Goal: Task Accomplishment & Management: Use online tool/utility

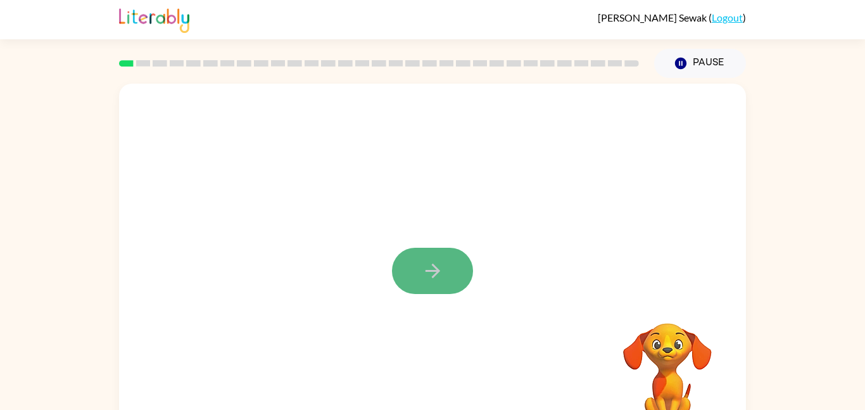
click at [417, 274] on button "button" at bounding box center [432, 271] width 81 height 46
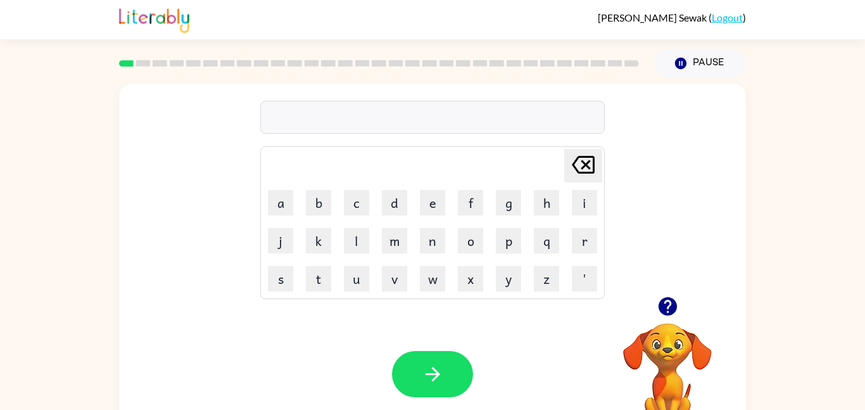
click at [414, 120] on div at bounding box center [432, 117] width 345 height 33
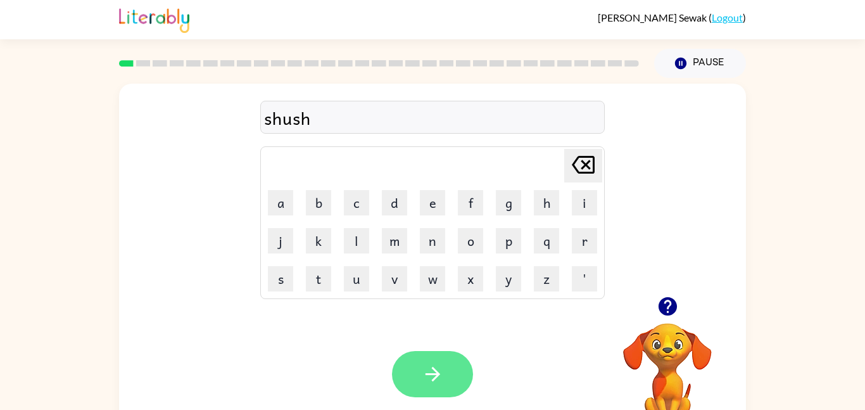
click at [398, 371] on button "button" at bounding box center [432, 374] width 81 height 46
click at [399, 364] on button "button" at bounding box center [432, 374] width 81 height 46
click at [469, 374] on button "button" at bounding box center [432, 374] width 81 height 46
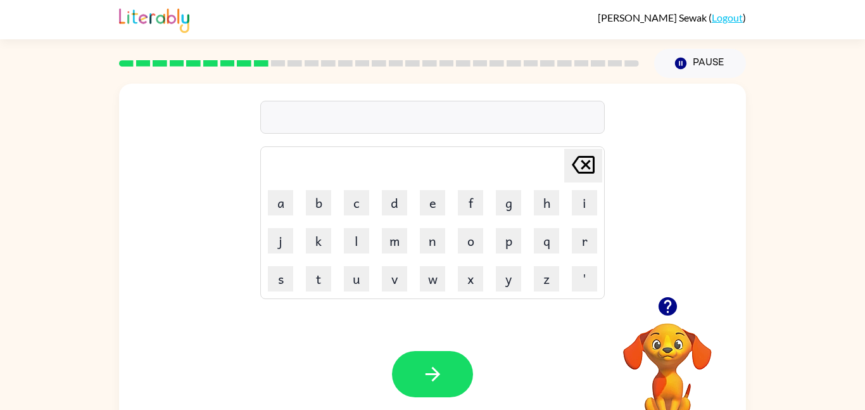
click at [673, 305] on icon "button" at bounding box center [667, 306] width 18 height 18
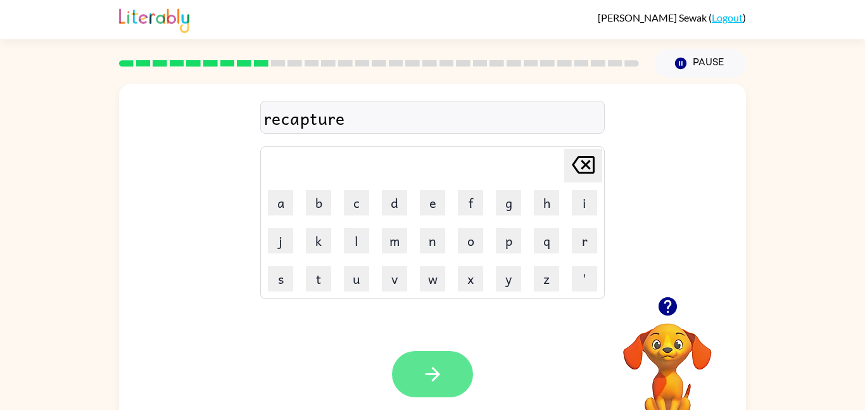
click at [401, 379] on button "button" at bounding box center [432, 374] width 81 height 46
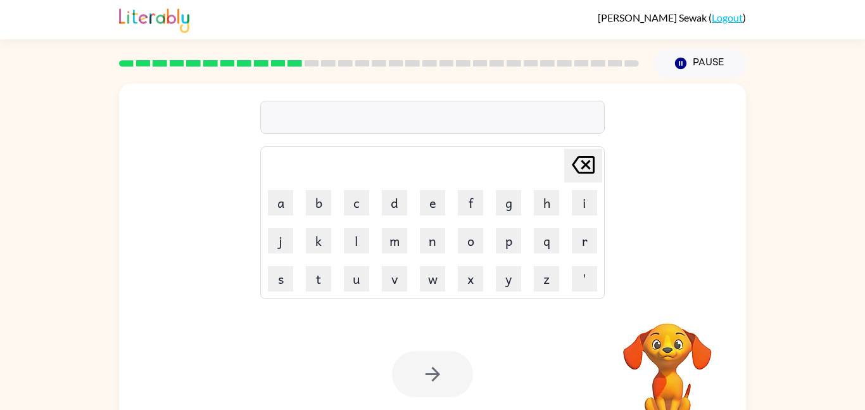
click at [283, 58] on div at bounding box center [378, 63] width 535 height 44
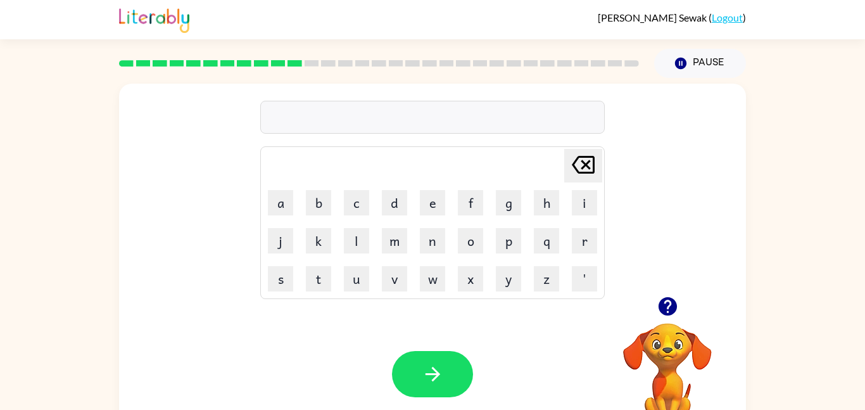
click at [666, 298] on icon "button" at bounding box center [667, 306] width 18 height 18
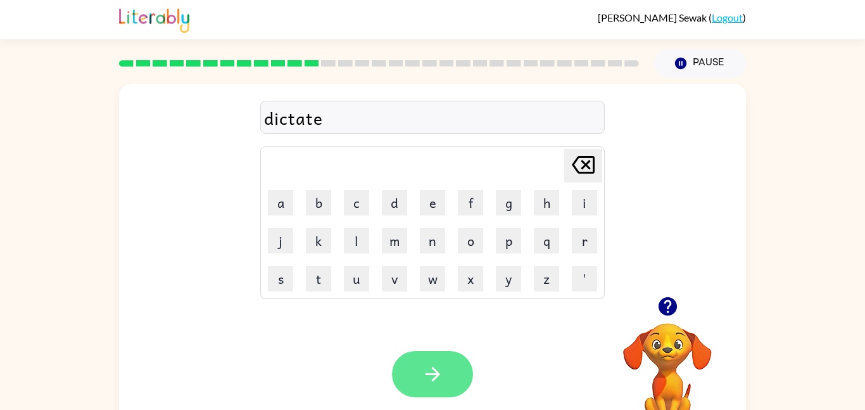
click at [442, 384] on icon "button" at bounding box center [433, 374] width 22 height 22
click at [443, 358] on button "button" at bounding box center [432, 374] width 81 height 46
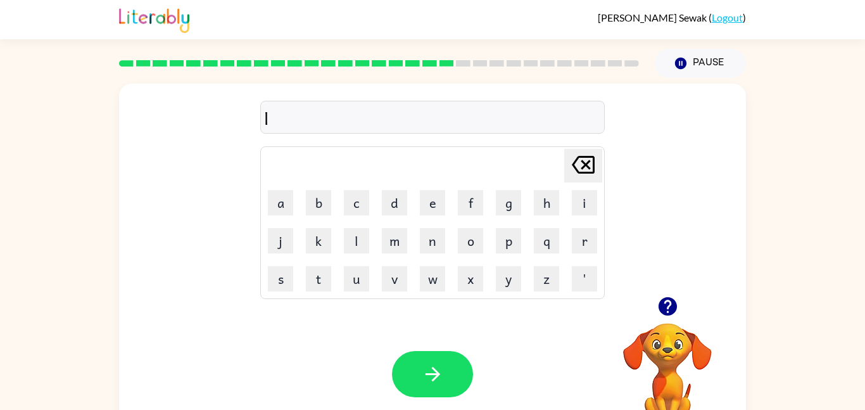
click at [666, 310] on icon "button" at bounding box center [667, 306] width 18 height 18
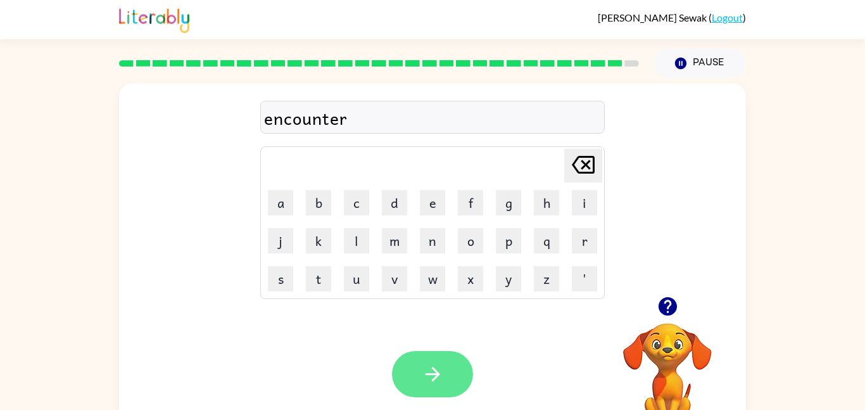
click at [442, 373] on icon "button" at bounding box center [433, 374] width 22 height 22
click at [442, 373] on div at bounding box center [432, 374] width 81 height 46
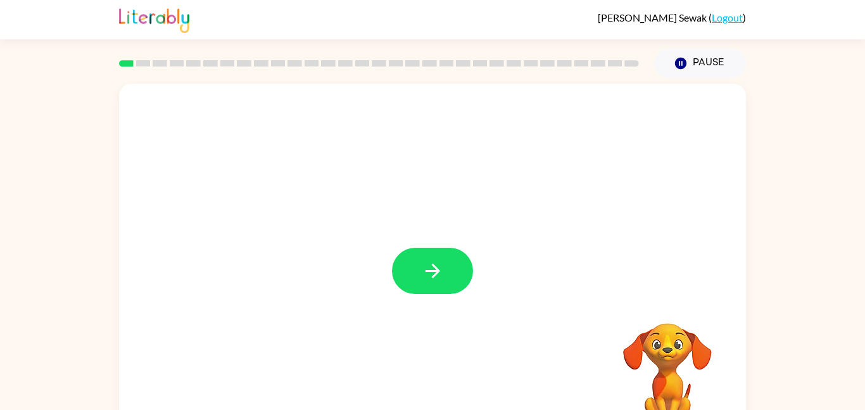
click at [816, 296] on div "Your browser must support playing .mp4 files to use Literably. Please try using…" at bounding box center [432, 261] width 865 height 367
click at [410, 306] on div at bounding box center [432, 265] width 627 height 362
click at [440, 263] on icon "button" at bounding box center [433, 271] width 22 height 22
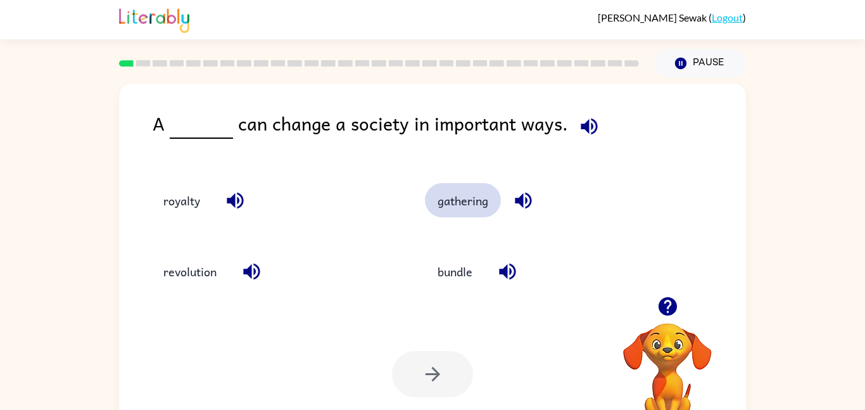
click at [478, 204] on button "gathering" at bounding box center [463, 200] width 76 height 34
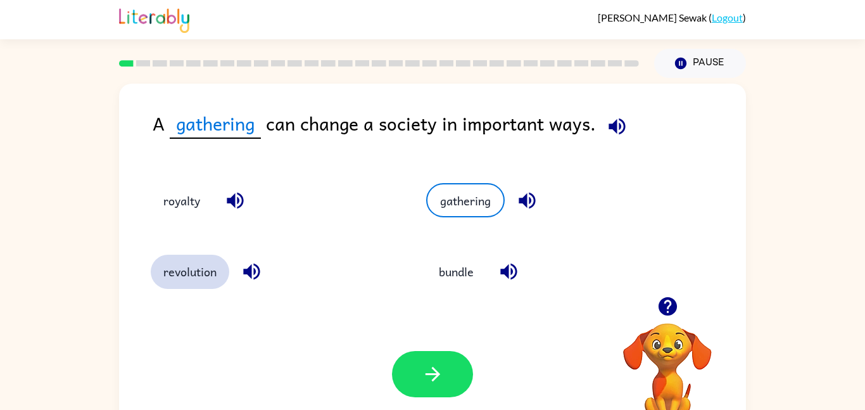
click at [194, 272] on button "revolution" at bounding box center [190, 272] width 79 height 34
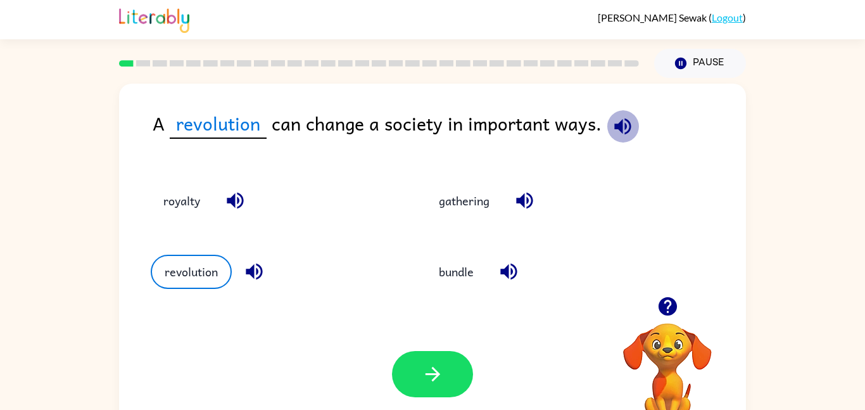
click at [622, 134] on icon "button" at bounding box center [623, 126] width 22 height 22
click at [470, 209] on button "gathering" at bounding box center [464, 200] width 76 height 34
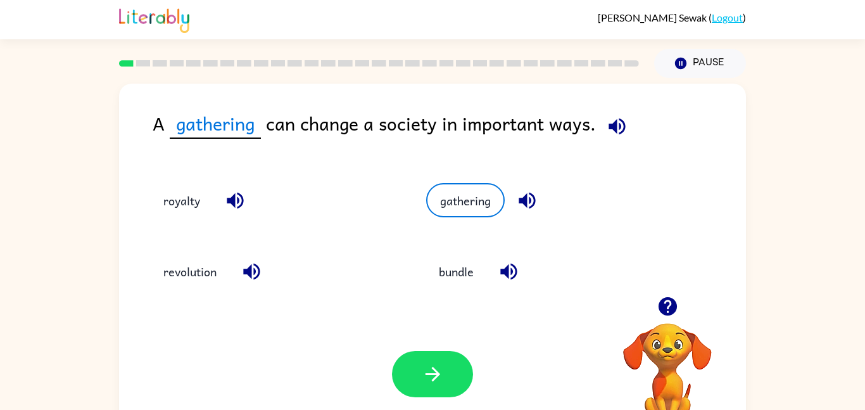
click at [241, 270] on icon "button" at bounding box center [252, 271] width 22 height 22
click at [210, 273] on button "revolution" at bounding box center [190, 272] width 79 height 34
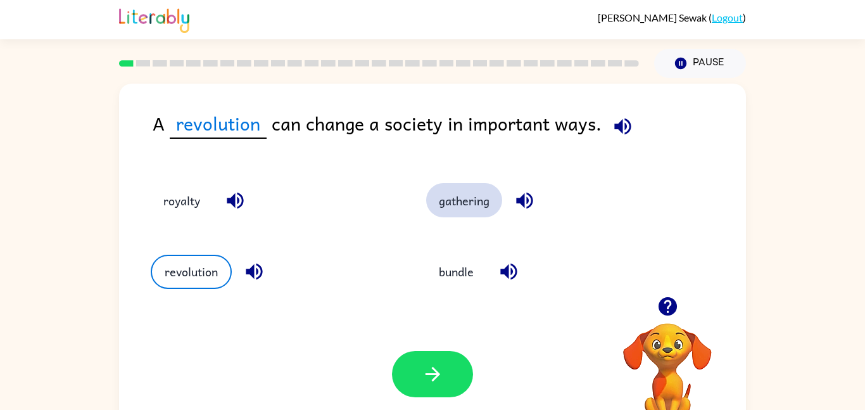
click at [486, 196] on button "gathering" at bounding box center [464, 200] width 76 height 34
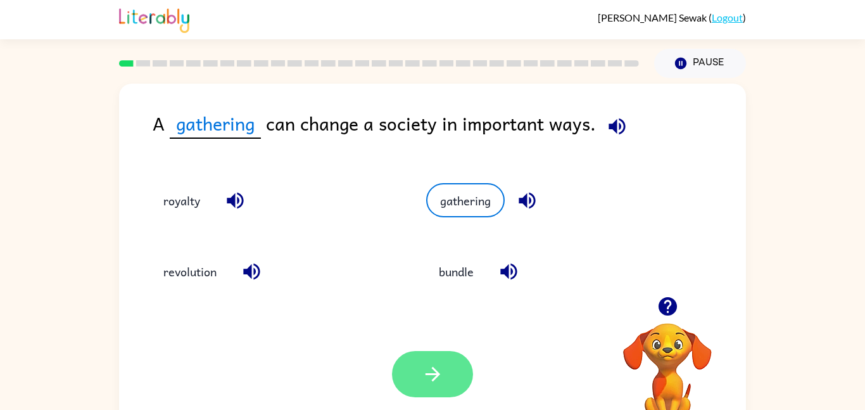
click at [443, 374] on icon "button" at bounding box center [433, 374] width 22 height 22
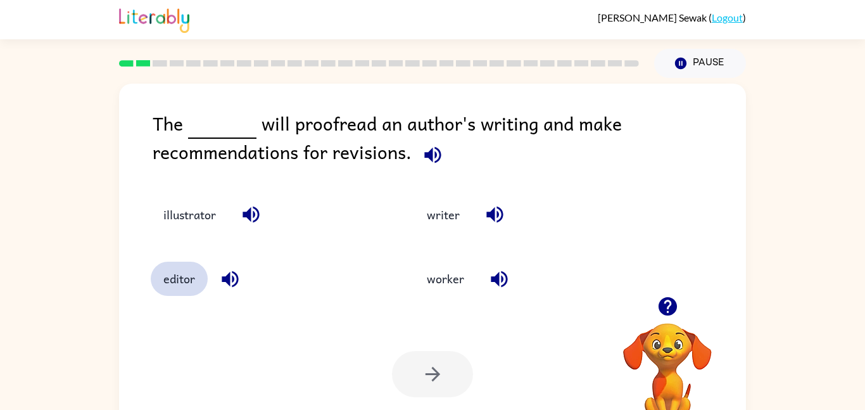
click at [156, 285] on button "editor" at bounding box center [179, 279] width 57 height 34
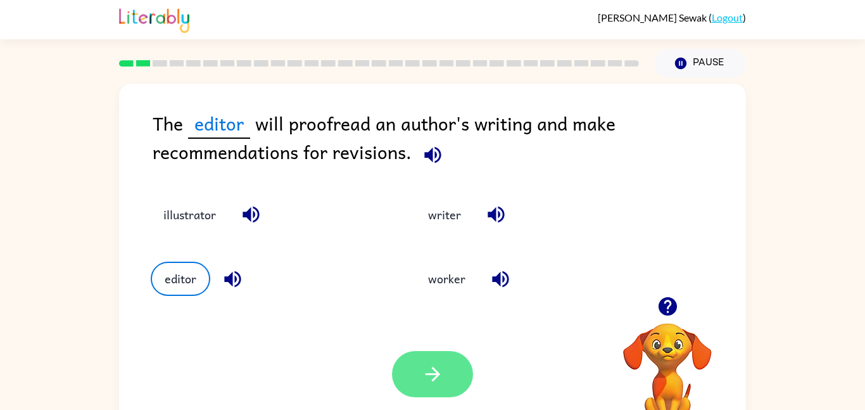
click at [449, 374] on button "button" at bounding box center [432, 374] width 81 height 46
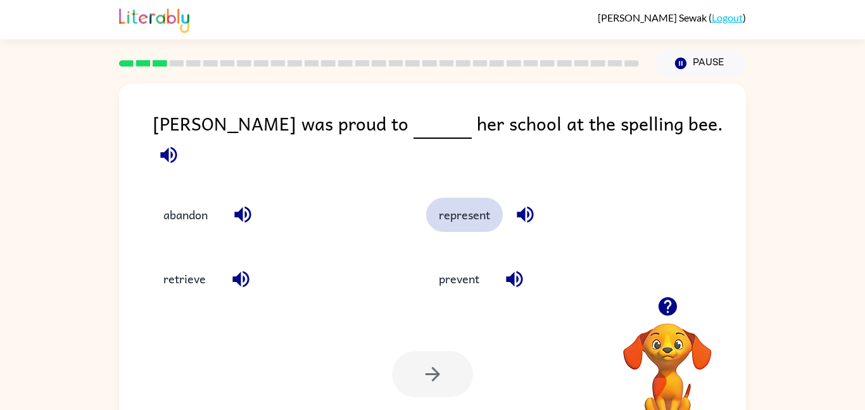
click at [485, 201] on button "represent" at bounding box center [464, 215] width 77 height 34
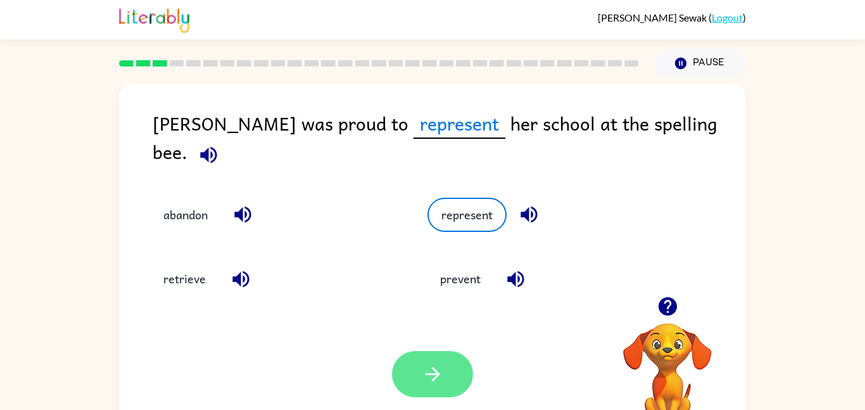
click at [416, 378] on button "button" at bounding box center [432, 374] width 81 height 46
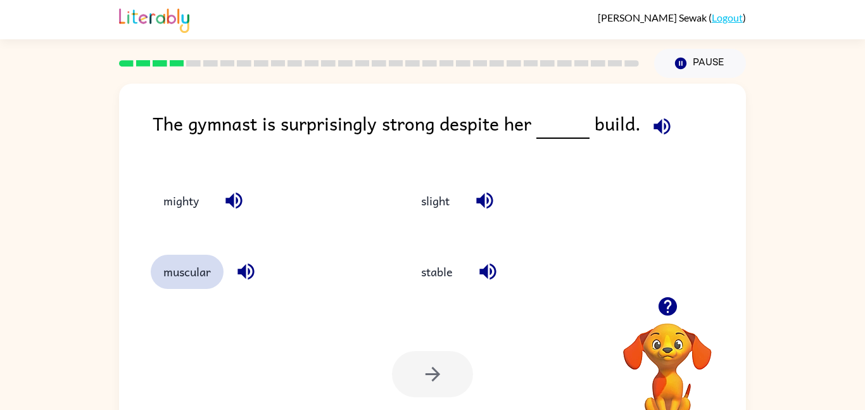
click at [199, 258] on button "muscular" at bounding box center [187, 272] width 73 height 34
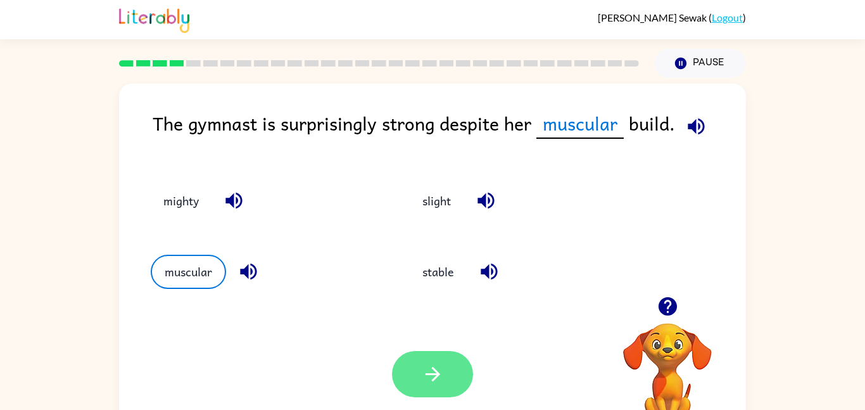
click at [440, 365] on icon "button" at bounding box center [433, 374] width 22 height 22
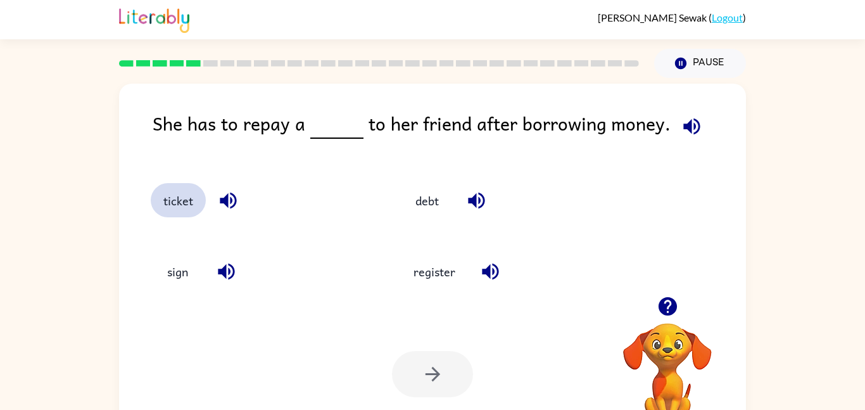
click at [183, 205] on button "ticket" at bounding box center [178, 200] width 55 height 34
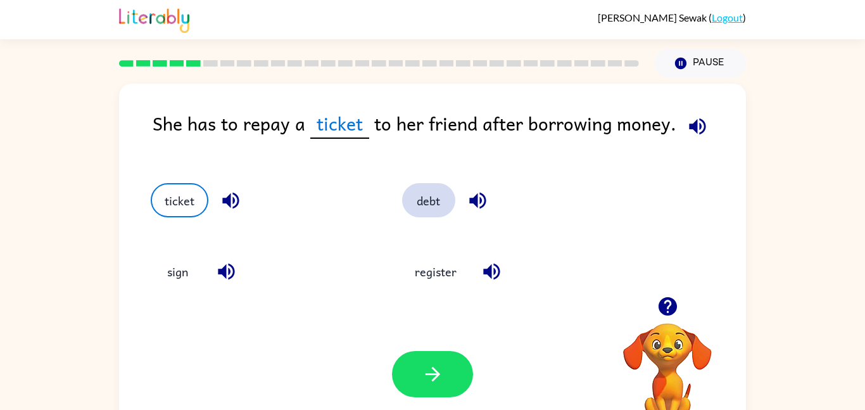
click at [443, 204] on button "debt" at bounding box center [428, 200] width 53 height 34
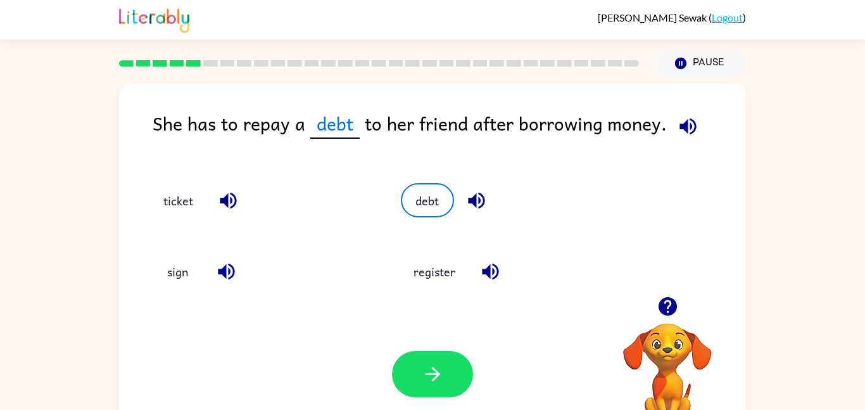
click at [429, 298] on div "register" at bounding box center [502, 266] width 250 height 71
click at [424, 288] on div "register" at bounding box center [502, 266] width 250 height 71
click at [173, 263] on button "sign" at bounding box center [177, 272] width 53 height 34
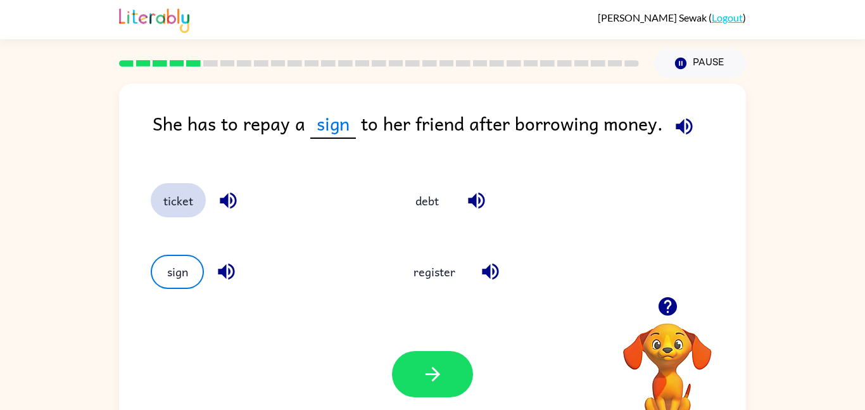
click at [173, 212] on button "ticket" at bounding box center [178, 200] width 55 height 34
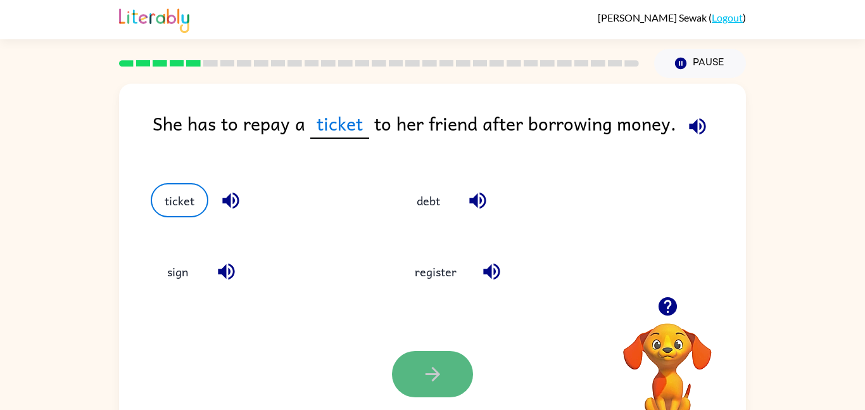
click at [464, 367] on button "button" at bounding box center [432, 374] width 81 height 46
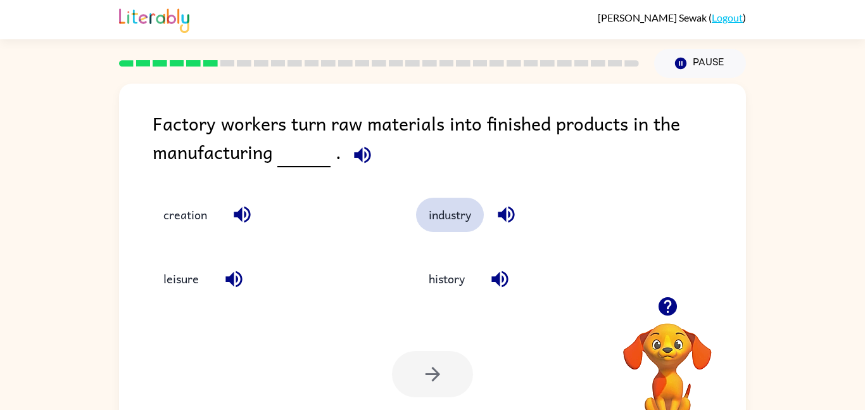
click at [467, 227] on button "industry" at bounding box center [450, 215] width 68 height 34
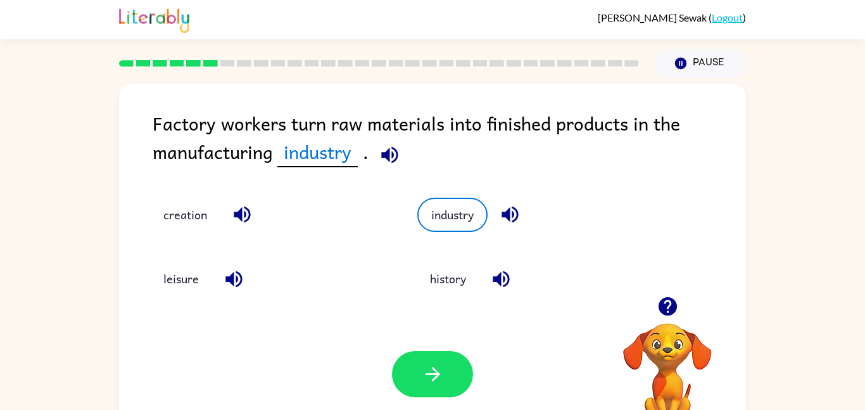
click at [187, 239] on div "leisure" at bounding box center [260, 270] width 267 height 64
click at [184, 236] on div "creation" at bounding box center [260, 206] width 267 height 64
click at [182, 222] on button "creation" at bounding box center [185, 215] width 69 height 34
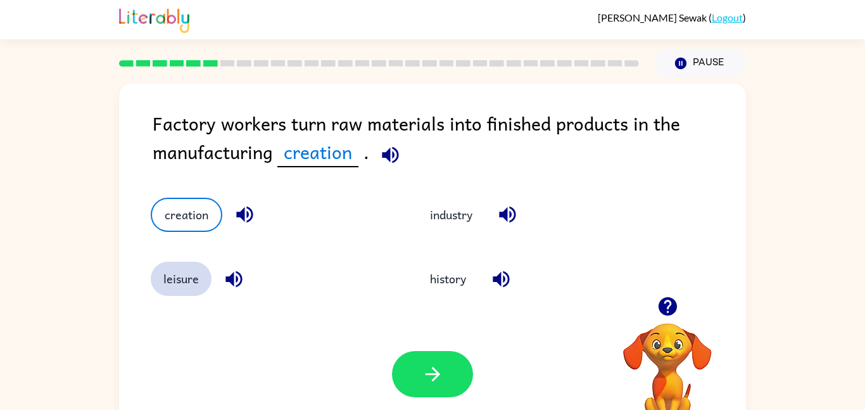
click at [193, 286] on button "leisure" at bounding box center [181, 279] width 61 height 34
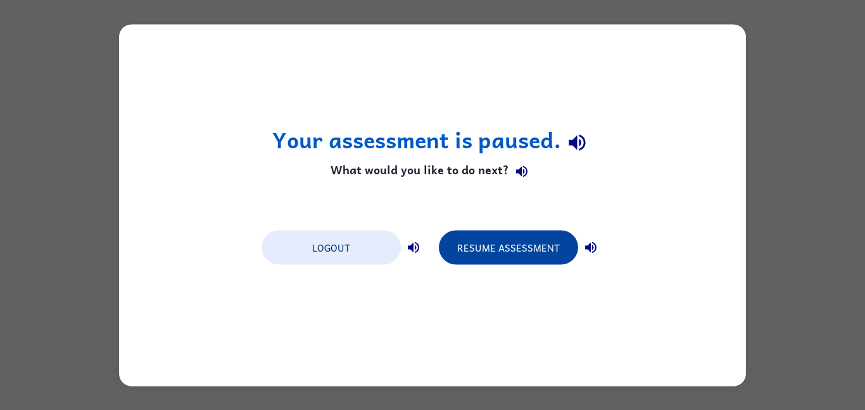
click at [500, 245] on button "Resume Assessment" at bounding box center [508, 247] width 139 height 34
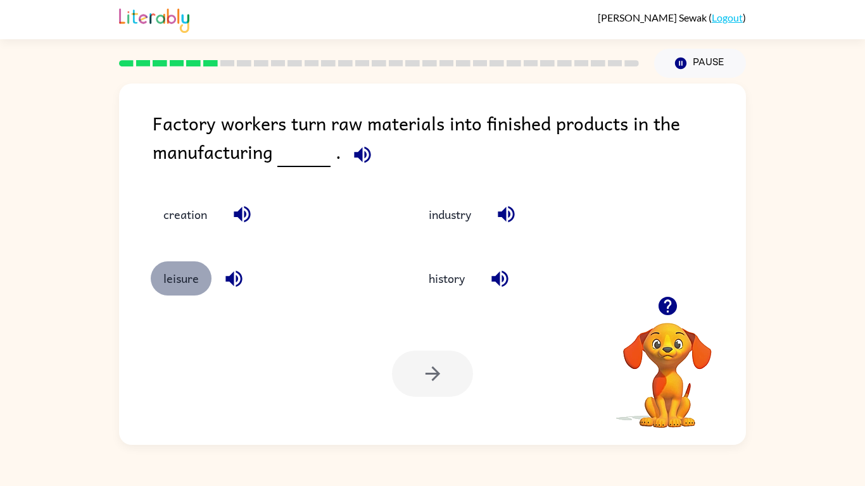
click at [183, 283] on button "leisure" at bounding box center [181, 279] width 61 height 34
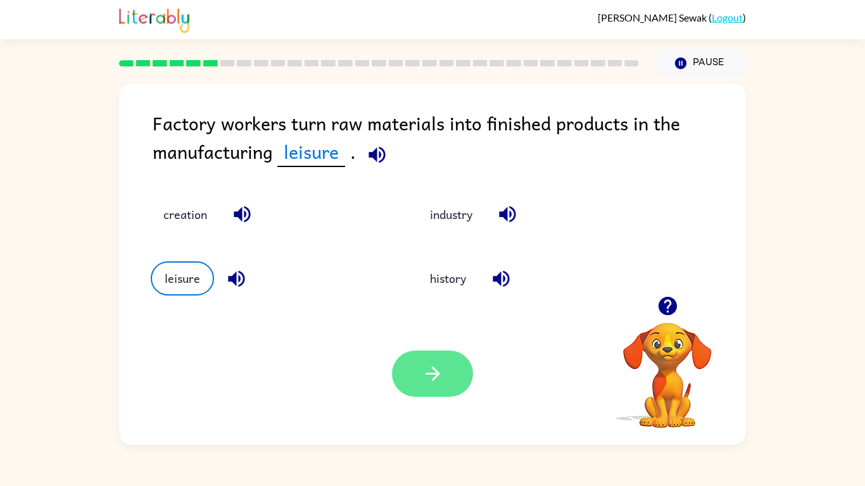
click at [466, 379] on button "button" at bounding box center [432, 374] width 81 height 46
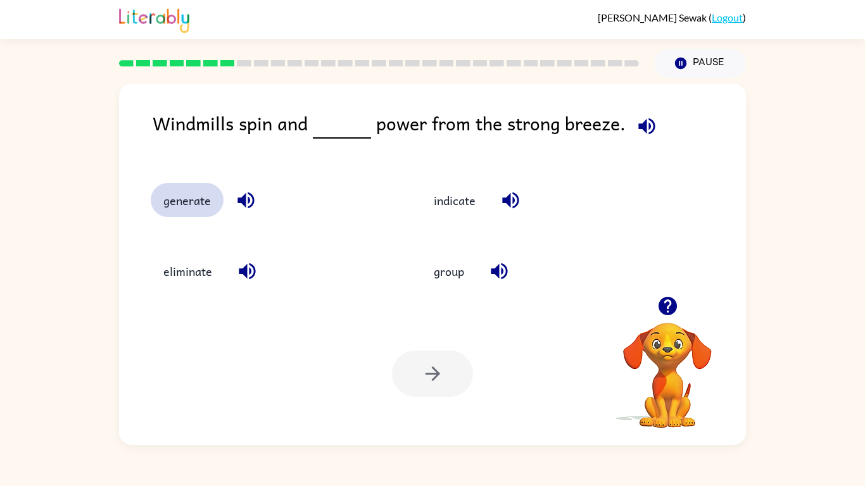
click at [203, 201] on button "generate" at bounding box center [187, 200] width 73 height 34
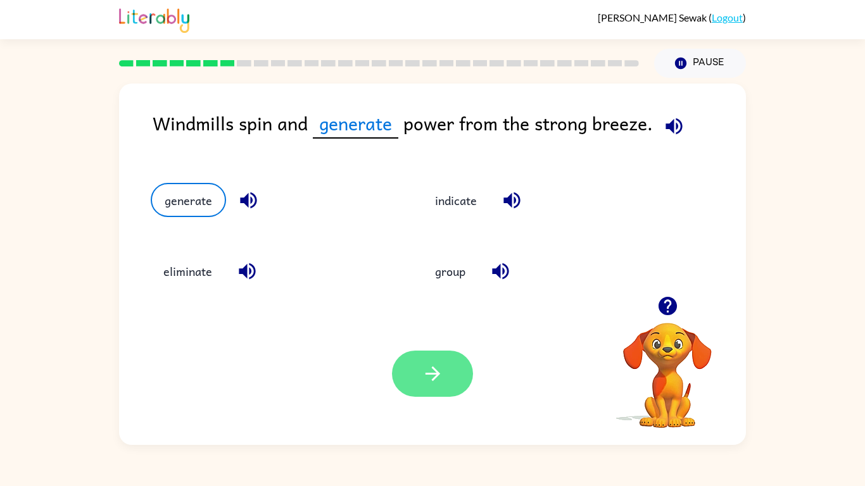
click at [428, 373] on icon "button" at bounding box center [432, 374] width 15 height 15
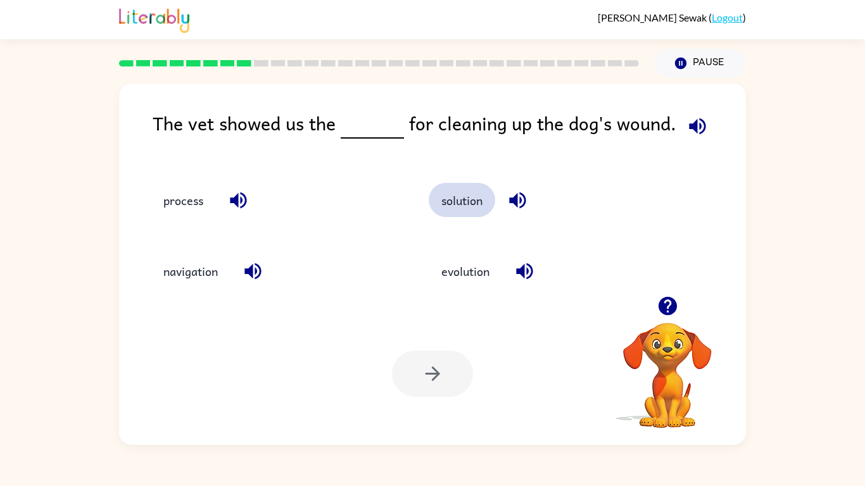
click at [480, 188] on button "solution" at bounding box center [462, 200] width 67 height 34
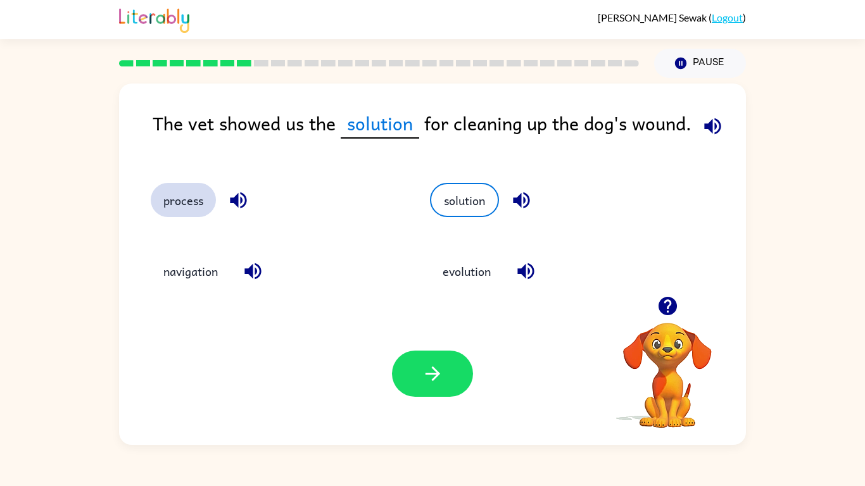
click at [186, 206] on button "process" at bounding box center [183, 200] width 65 height 34
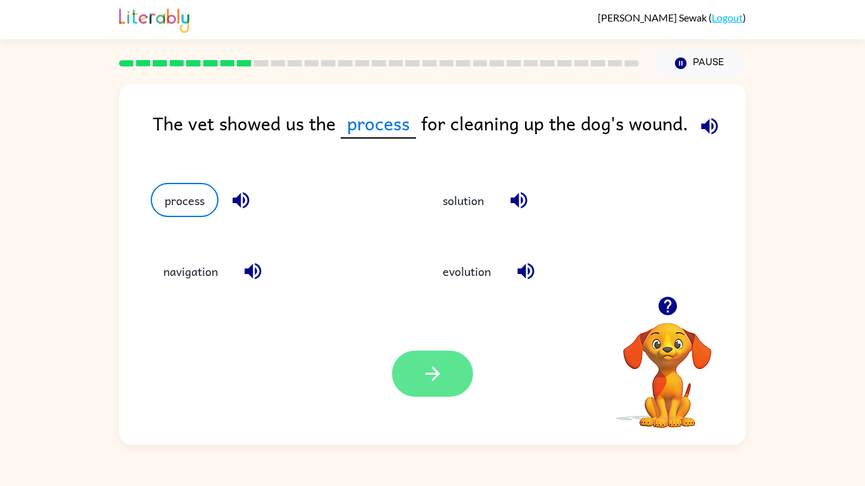
click at [428, 382] on icon "button" at bounding box center [433, 374] width 22 height 22
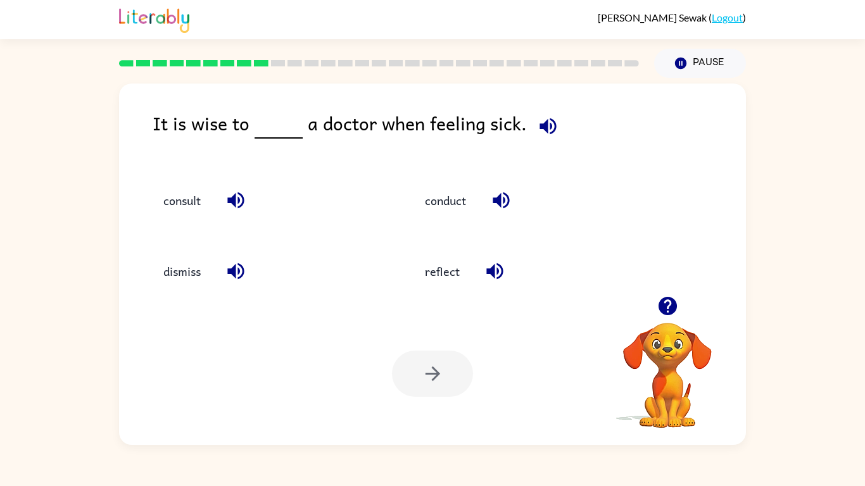
click at [200, 223] on div "consult" at bounding box center [258, 194] width 262 height 71
click at [209, 196] on button "consult" at bounding box center [182, 200] width 63 height 34
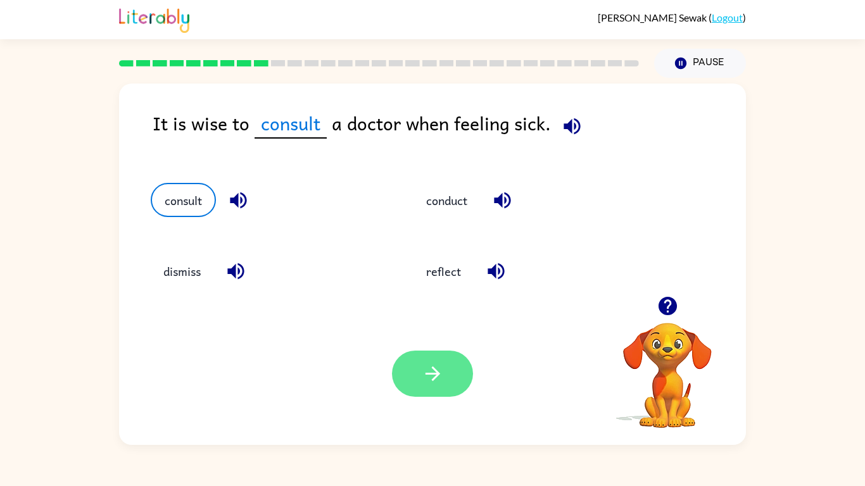
click at [466, 373] on button "button" at bounding box center [432, 374] width 81 height 46
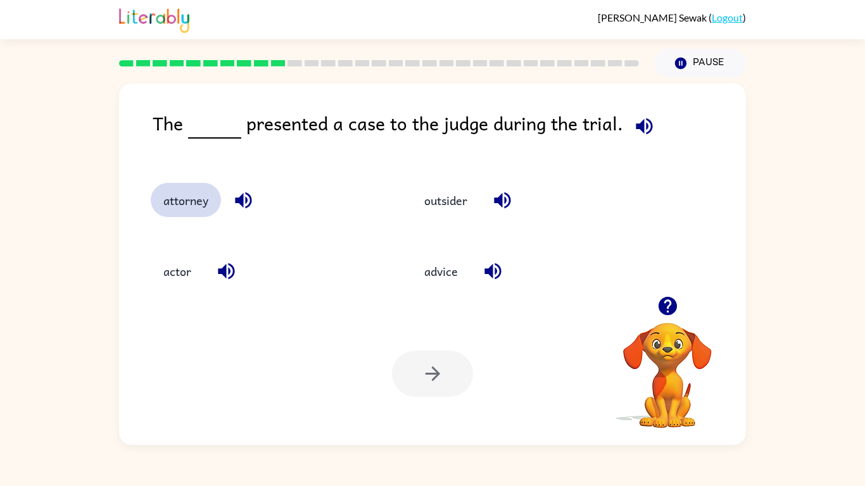
click at [198, 197] on button "attorney" at bounding box center [186, 200] width 70 height 34
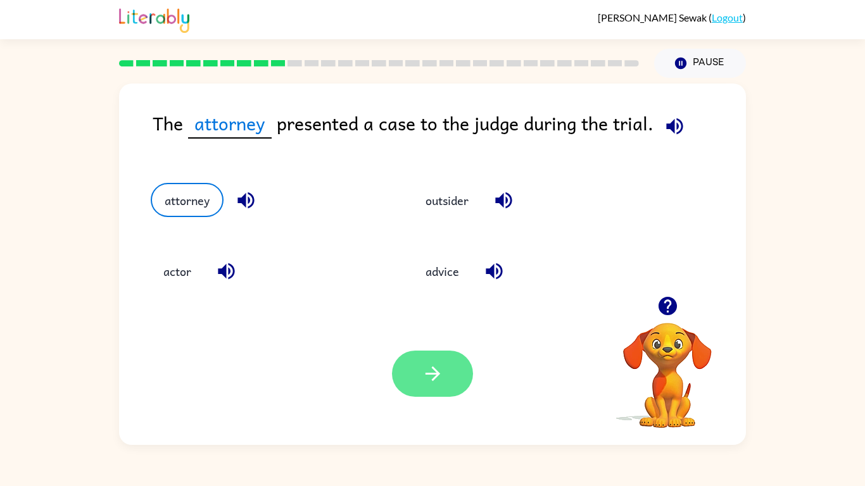
click at [441, 372] on icon "button" at bounding box center [433, 374] width 22 height 22
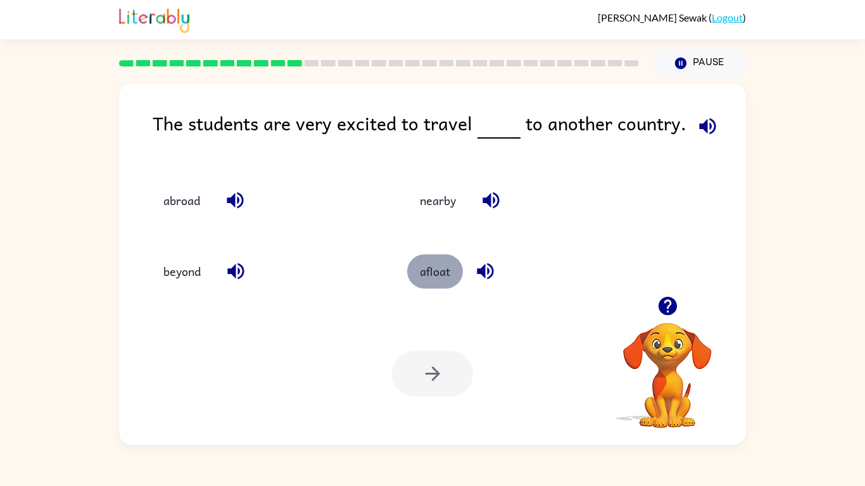
drag, startPoint x: 410, startPoint y: 263, endPoint x: 414, endPoint y: 257, distance: 7.7
click at [414, 257] on button "afloat" at bounding box center [435, 272] width 56 height 34
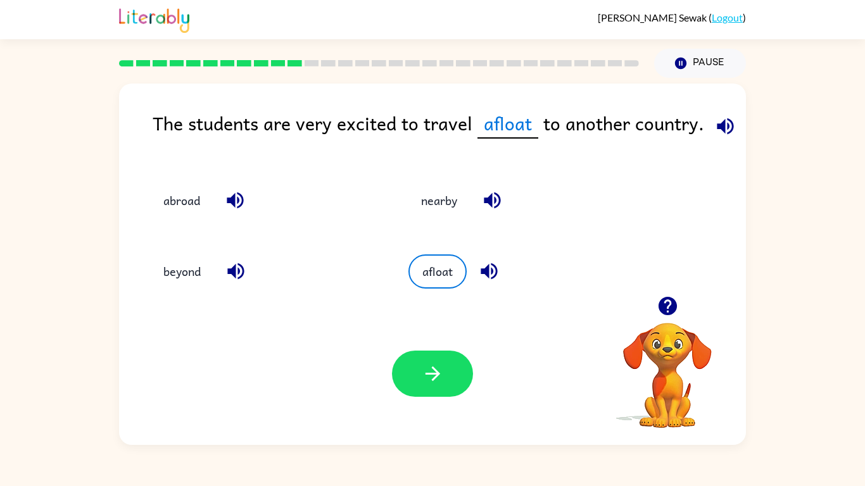
click at [154, 220] on div "abroad" at bounding box center [256, 194] width 258 height 71
click at [212, 203] on button "abroad" at bounding box center [182, 200] width 62 height 34
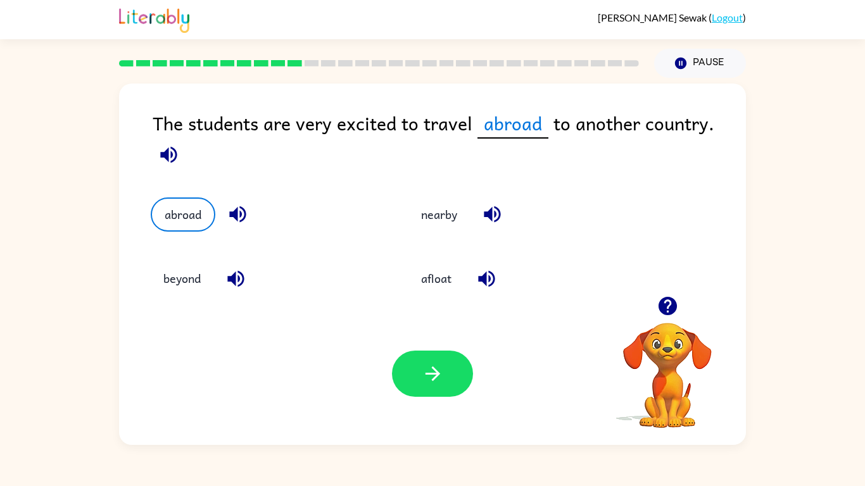
click at [436, 408] on div "Your browser must support playing .mp4 files to use Literably. Please try using…" at bounding box center [432, 374] width 627 height 143
click at [227, 401] on div "Your browser must support playing .mp4 files to use Literably. Please try using…" at bounding box center [432, 374] width 627 height 143
click at [193, 274] on button "beyond" at bounding box center [182, 279] width 63 height 34
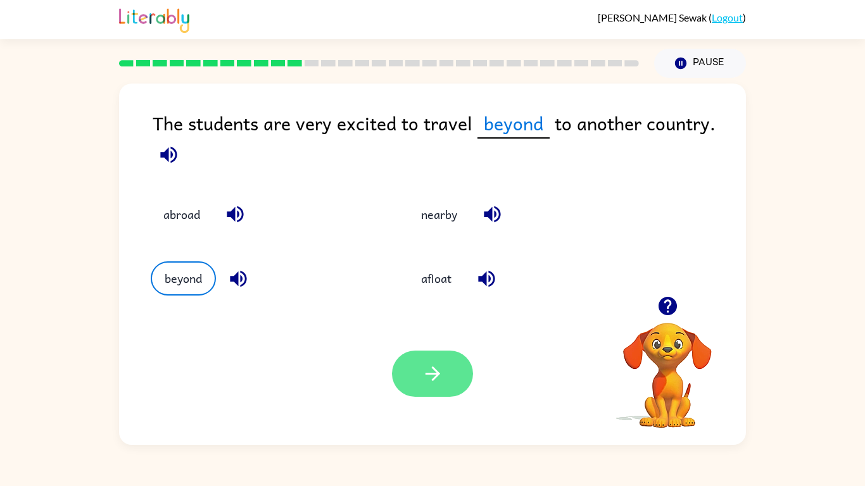
click at [446, 356] on button "button" at bounding box center [432, 374] width 81 height 46
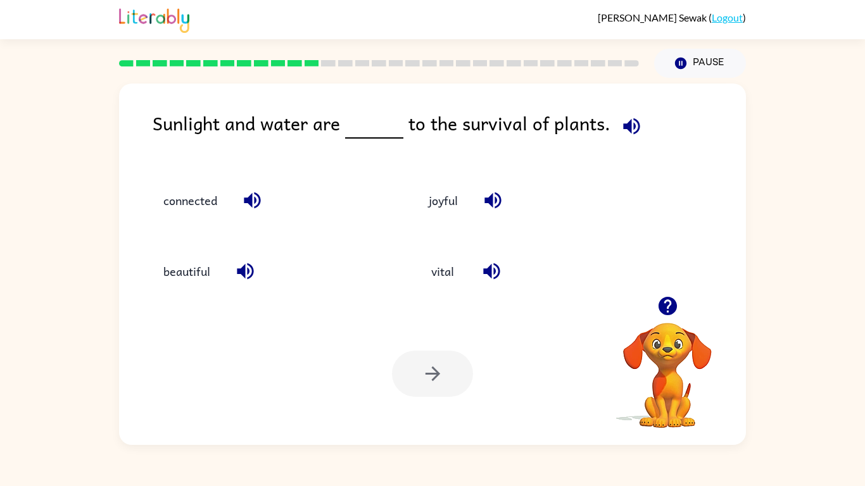
click at [473, 248] on div "vital" at bounding box center [524, 266] width 265 height 71
click at [457, 270] on button "vital" at bounding box center [442, 272] width 53 height 34
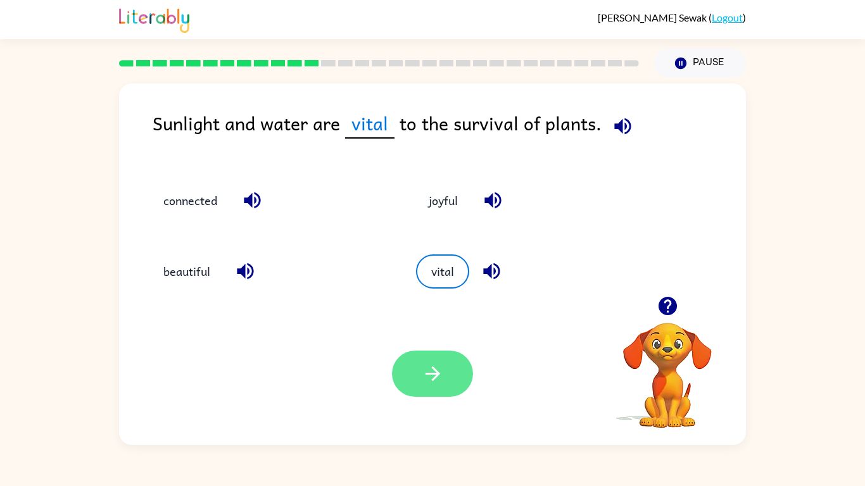
click at [433, 390] on button "button" at bounding box center [432, 374] width 81 height 46
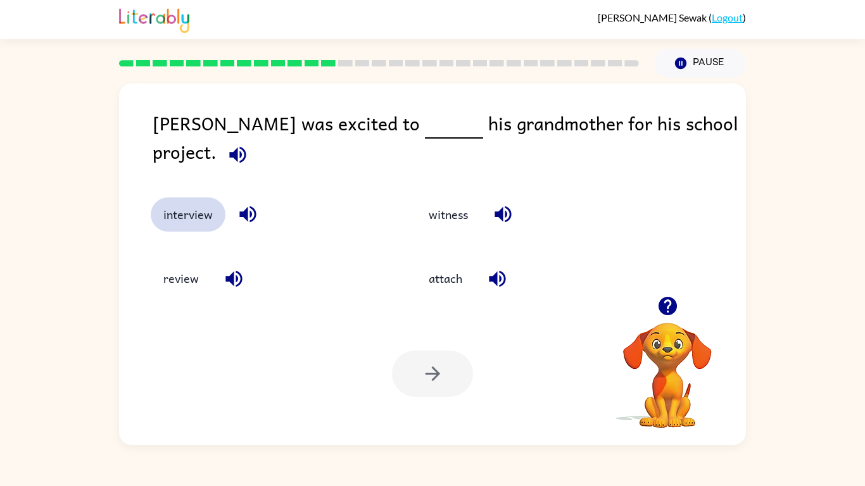
click at [211, 202] on button "interview" at bounding box center [188, 215] width 75 height 34
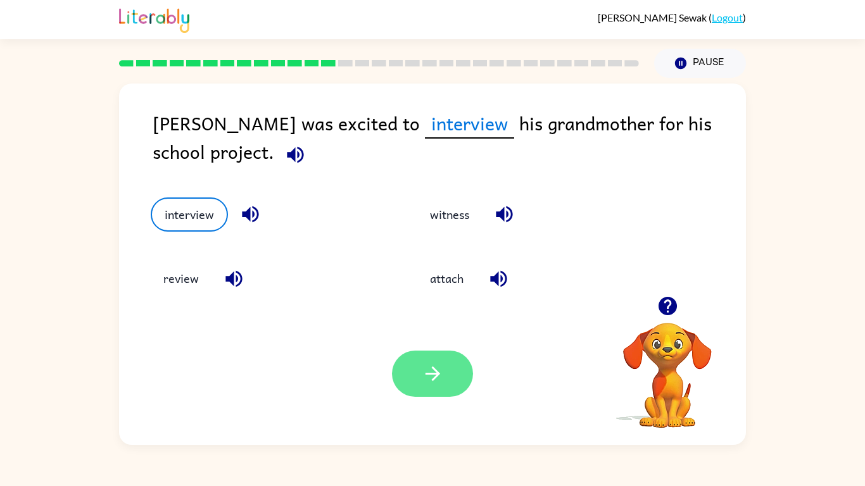
click at [440, 375] on icon "button" at bounding box center [433, 374] width 22 height 22
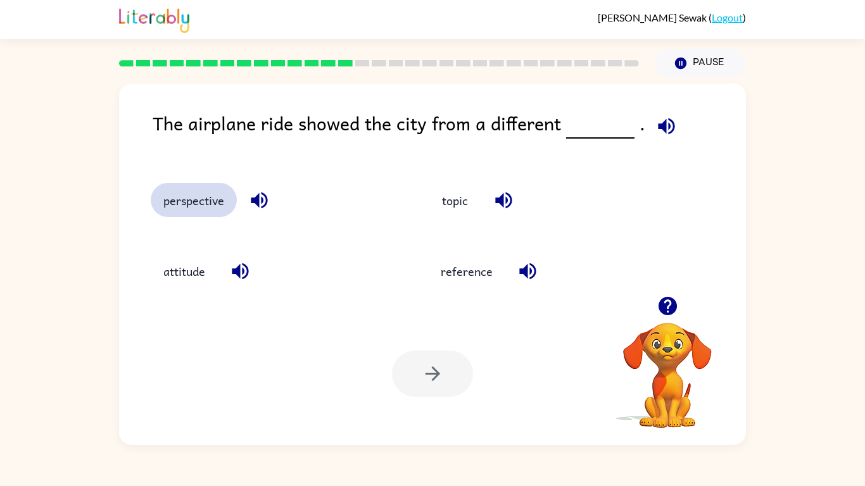
click at [196, 196] on button "perspective" at bounding box center [194, 200] width 86 height 34
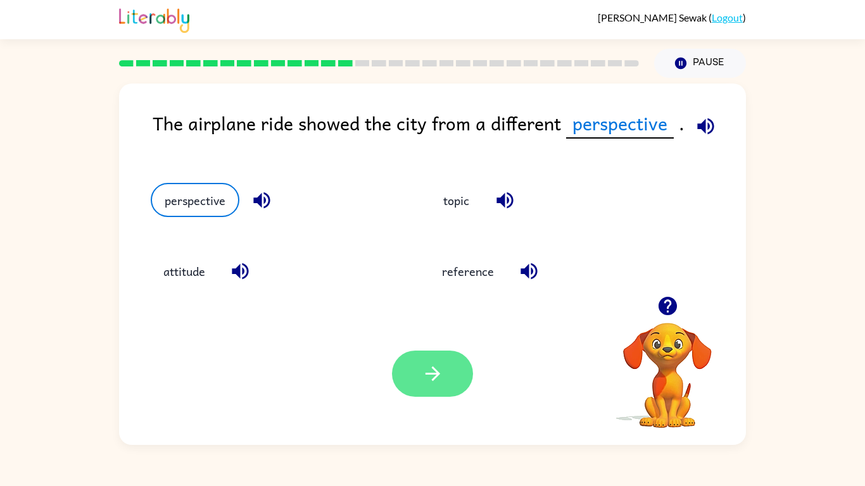
click at [449, 364] on button "button" at bounding box center [432, 374] width 81 height 46
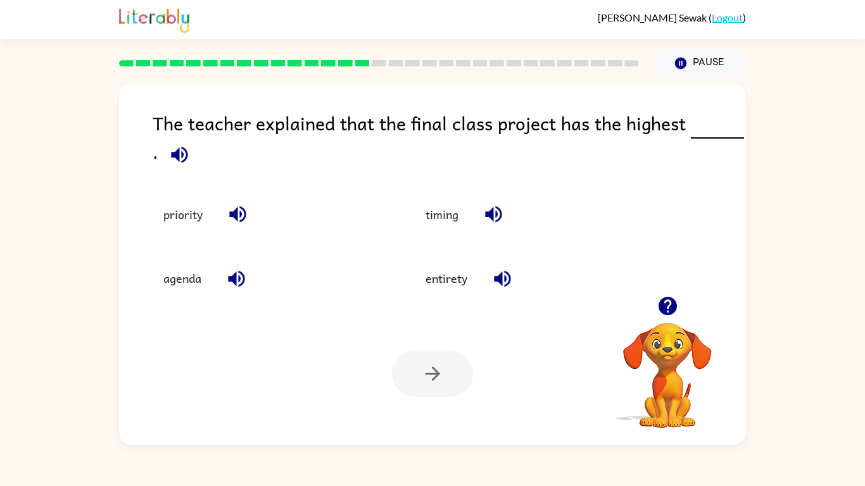
click at [218, 281] on div "agenda" at bounding box center [267, 279] width 233 height 34
click at [209, 273] on button "agenda" at bounding box center [182, 279] width 63 height 34
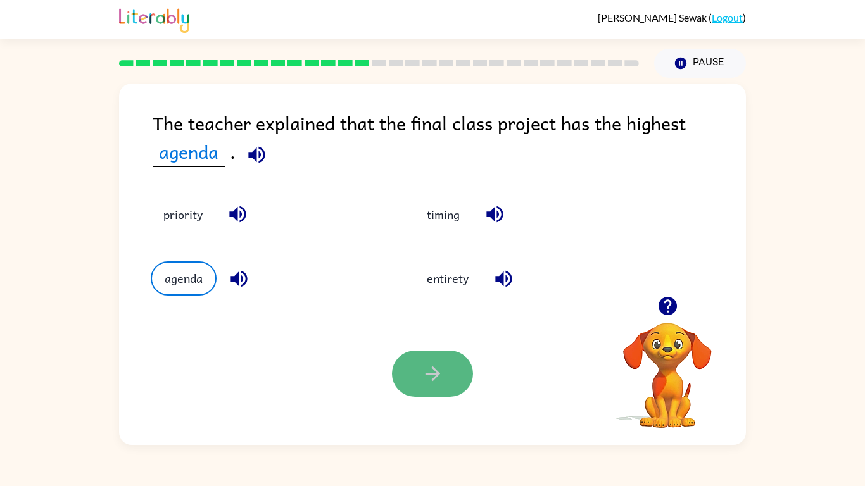
click at [452, 375] on button "button" at bounding box center [432, 374] width 81 height 46
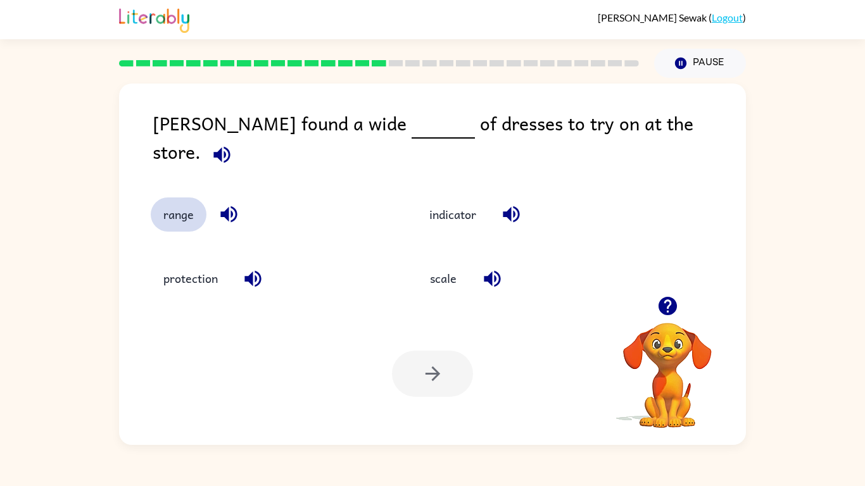
click at [182, 208] on button "range" at bounding box center [179, 215] width 56 height 34
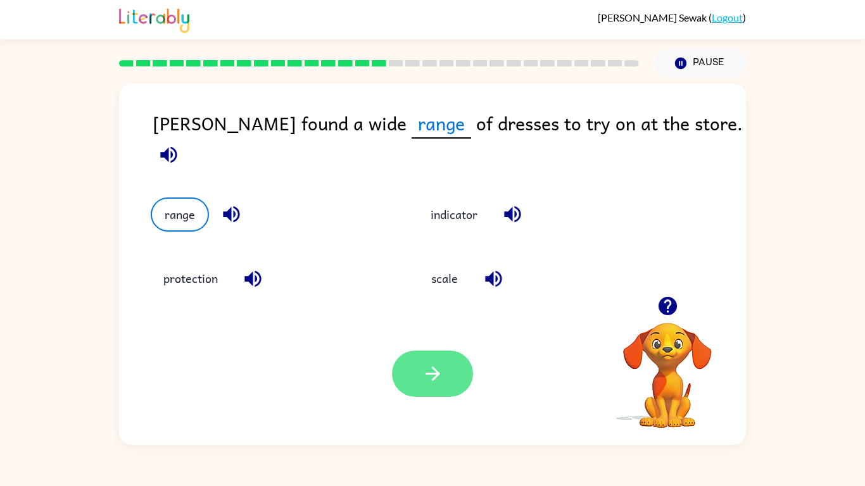
click at [414, 373] on button "button" at bounding box center [432, 374] width 81 height 46
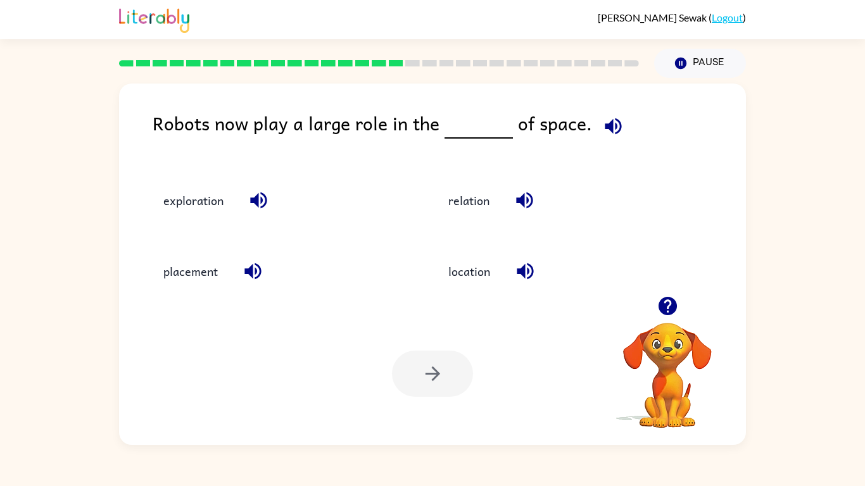
click at [179, 222] on div "exploration" at bounding box center [269, 194] width 285 height 71
click at [181, 206] on button "exploration" at bounding box center [194, 200] width 86 height 34
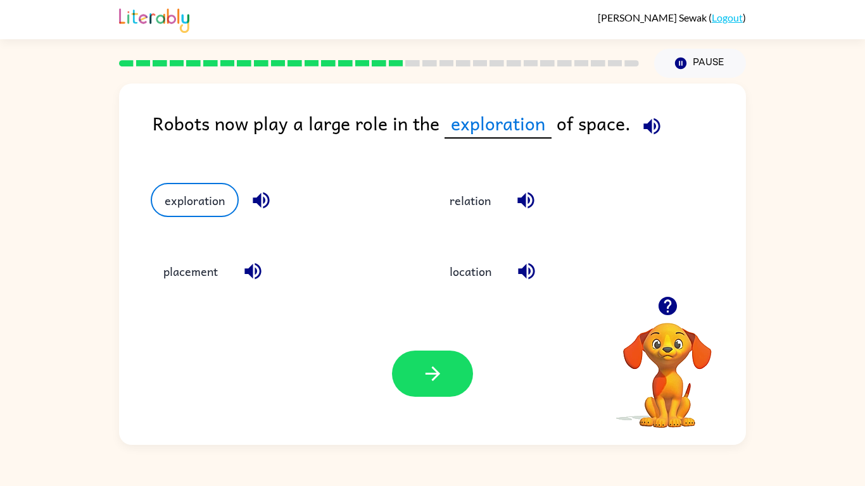
click at [407, 332] on div "Your browser must support playing .mp4 files to use Literably. Please try using…" at bounding box center [432, 374] width 627 height 143
click at [431, 378] on icon "button" at bounding box center [433, 374] width 22 height 22
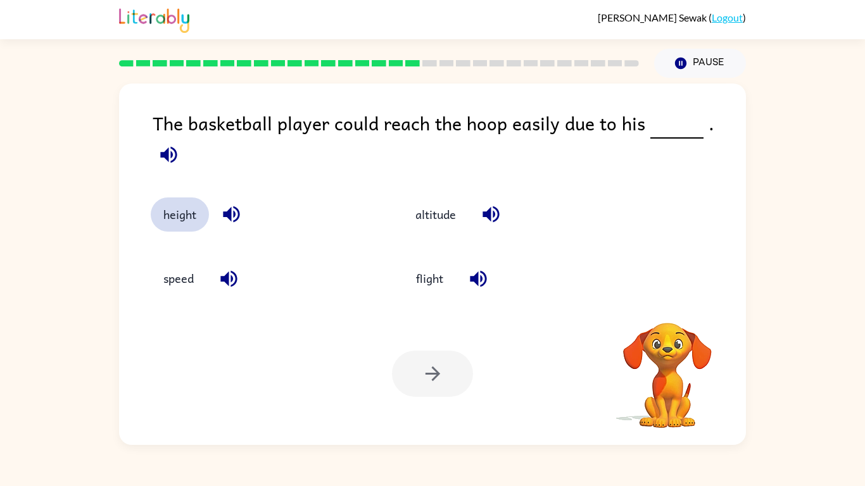
click at [191, 205] on button "height" at bounding box center [180, 215] width 58 height 34
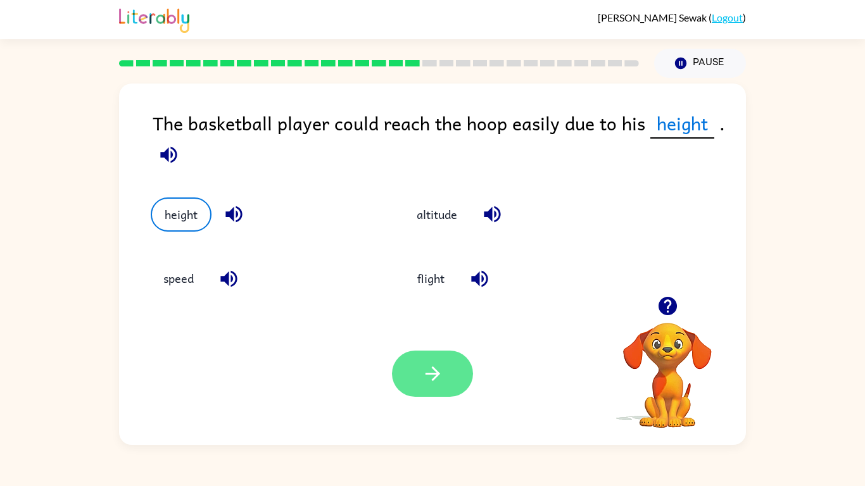
click at [419, 371] on button "button" at bounding box center [432, 374] width 81 height 46
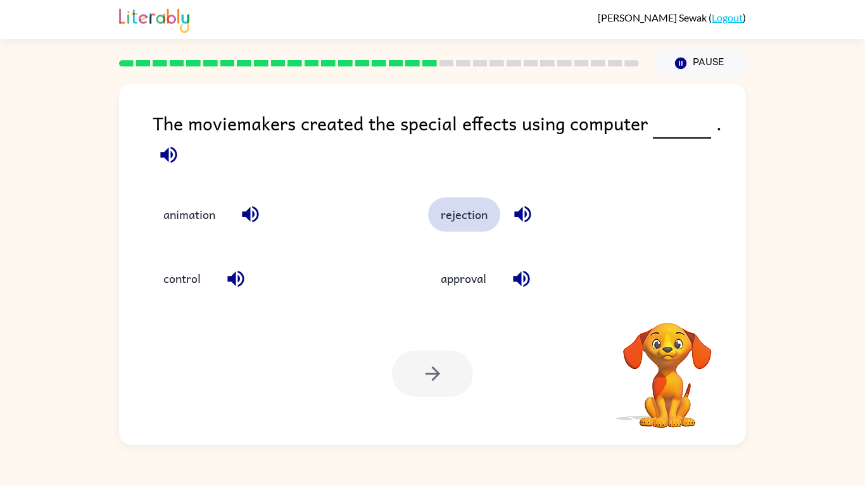
click at [454, 217] on button "rejection" at bounding box center [464, 215] width 72 height 34
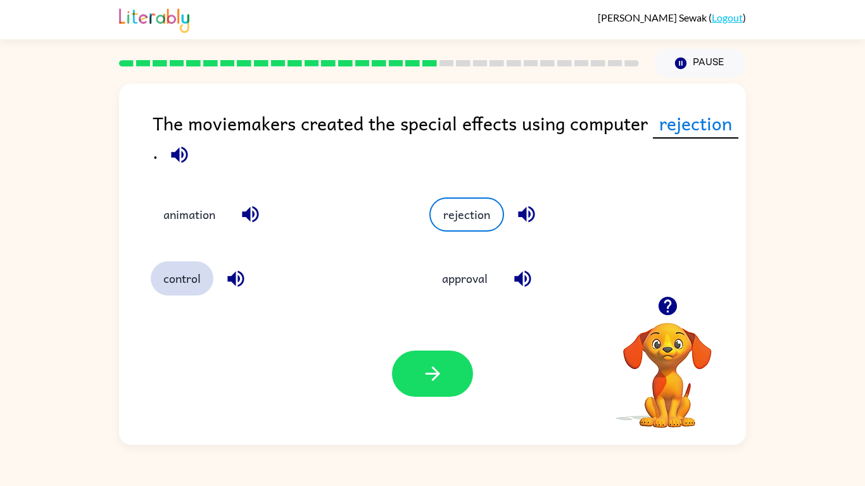
click at [182, 280] on button "control" at bounding box center [182, 279] width 63 height 34
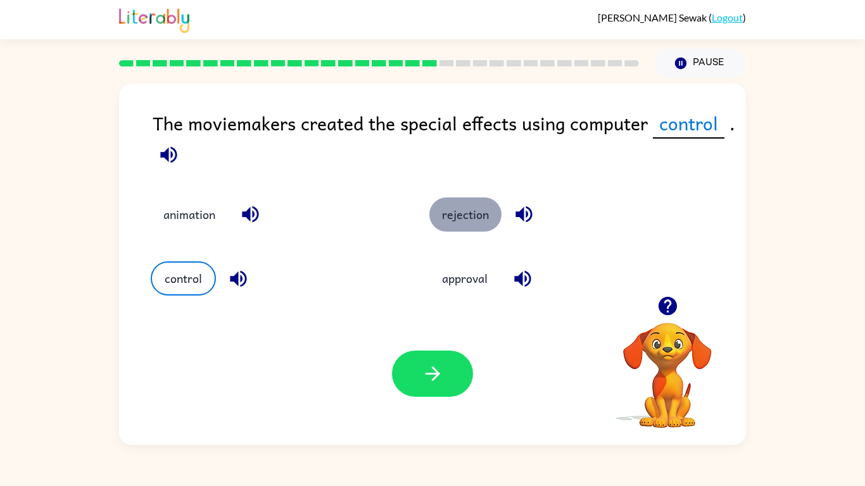
click at [477, 217] on button "rejection" at bounding box center [465, 215] width 72 height 34
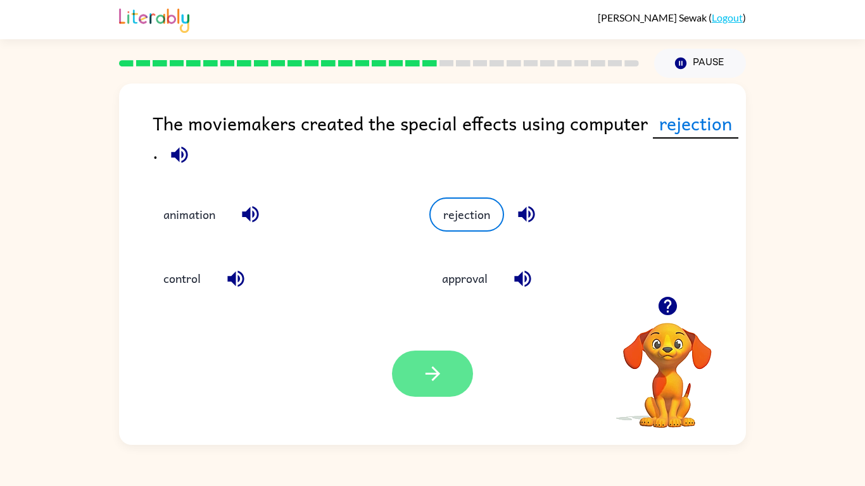
click at [424, 384] on icon "button" at bounding box center [433, 374] width 22 height 22
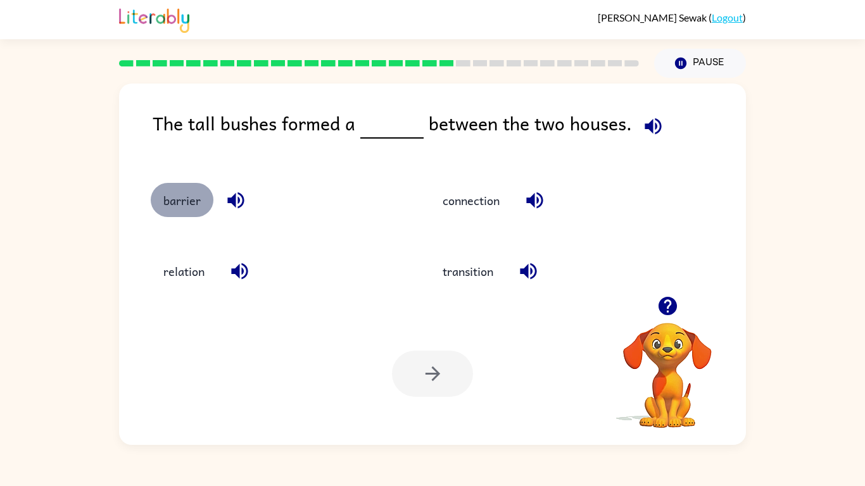
click at [181, 197] on button "barrier" at bounding box center [182, 200] width 63 height 34
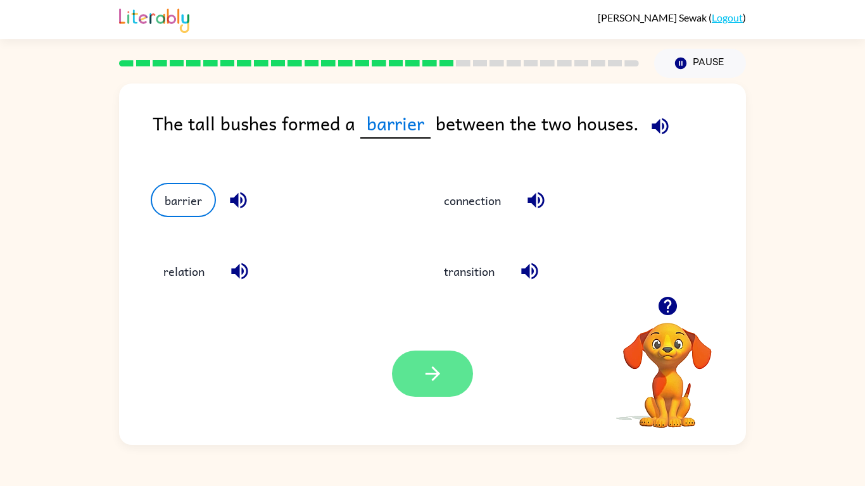
click at [427, 389] on button "button" at bounding box center [432, 374] width 81 height 46
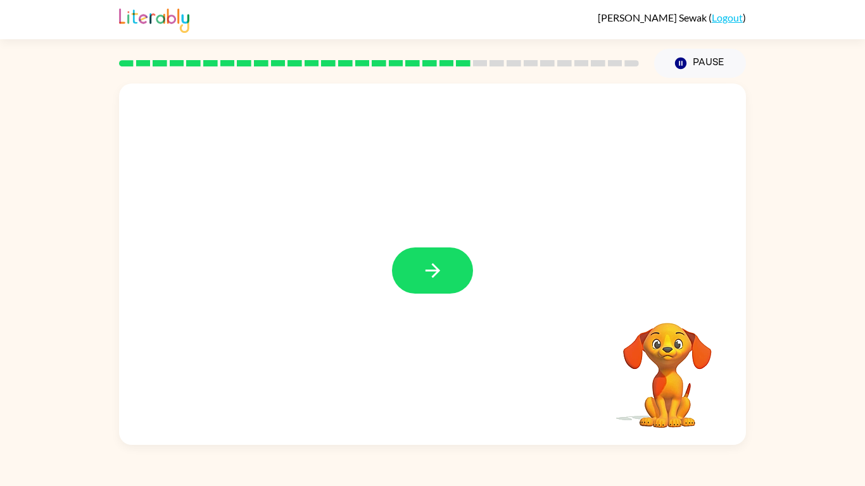
click at [314, 260] on div at bounding box center [432, 265] width 627 height 362
click at [448, 279] on button "button" at bounding box center [432, 271] width 81 height 46
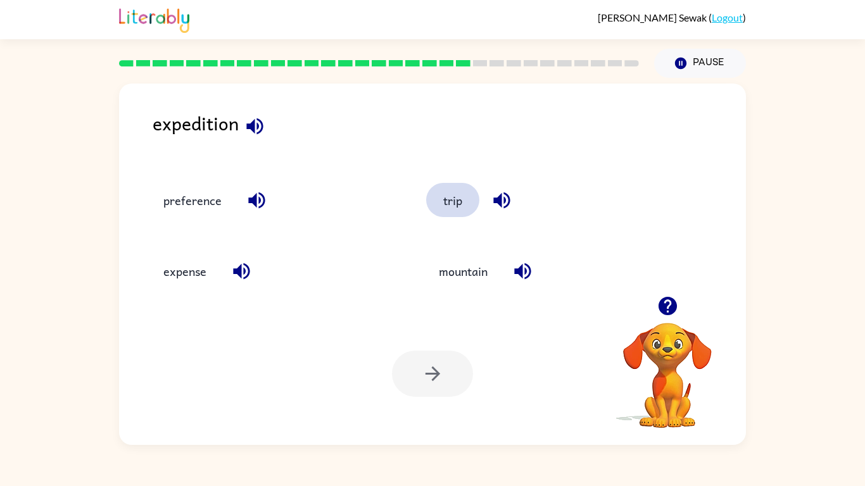
click at [451, 212] on button "trip" at bounding box center [452, 200] width 53 height 34
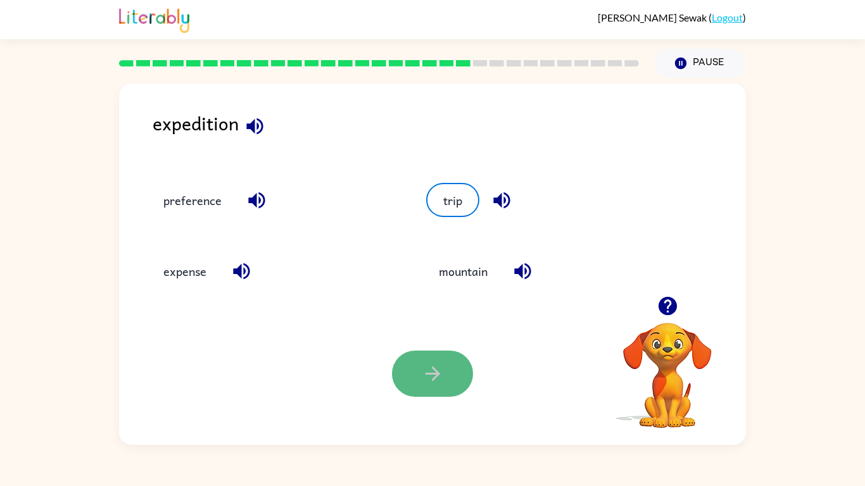
click at [420, 381] on button "button" at bounding box center [432, 374] width 81 height 46
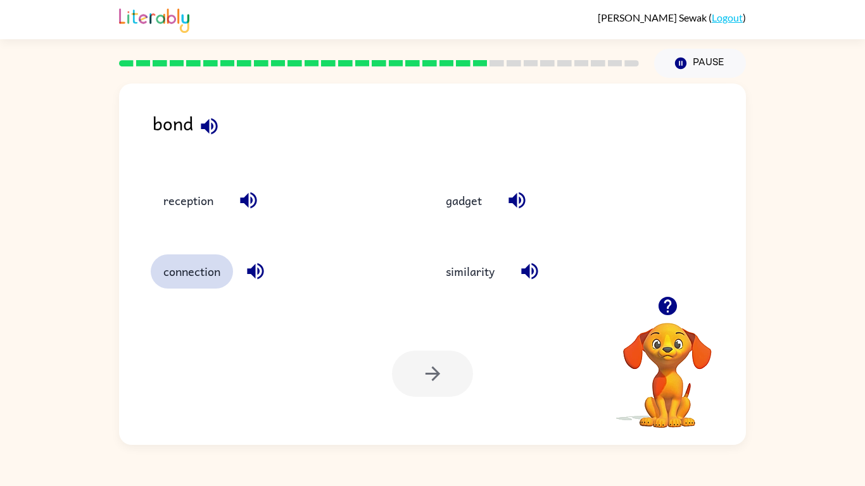
click at [191, 273] on button "connection" at bounding box center [192, 272] width 82 height 34
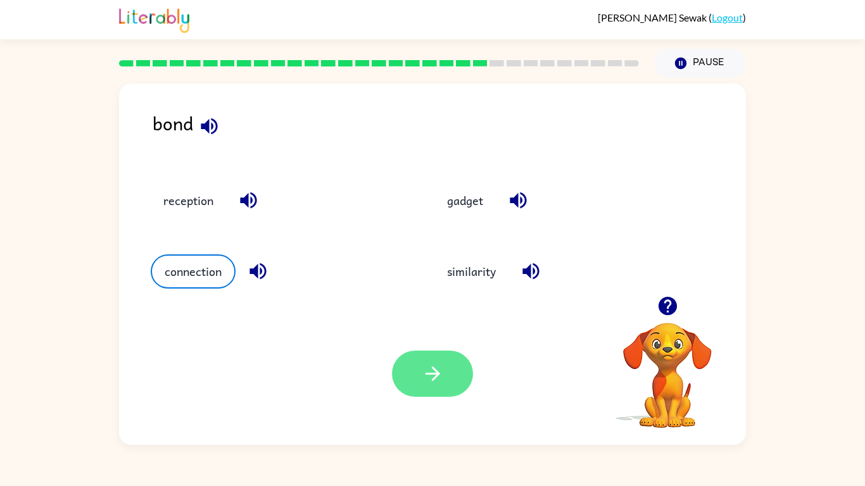
click at [435, 379] on icon "button" at bounding box center [433, 374] width 22 height 22
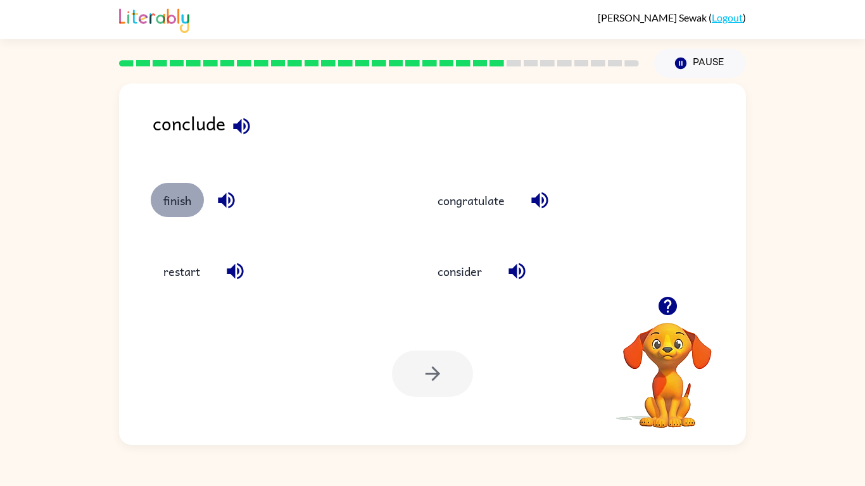
click at [170, 207] on button "finish" at bounding box center [177, 200] width 53 height 34
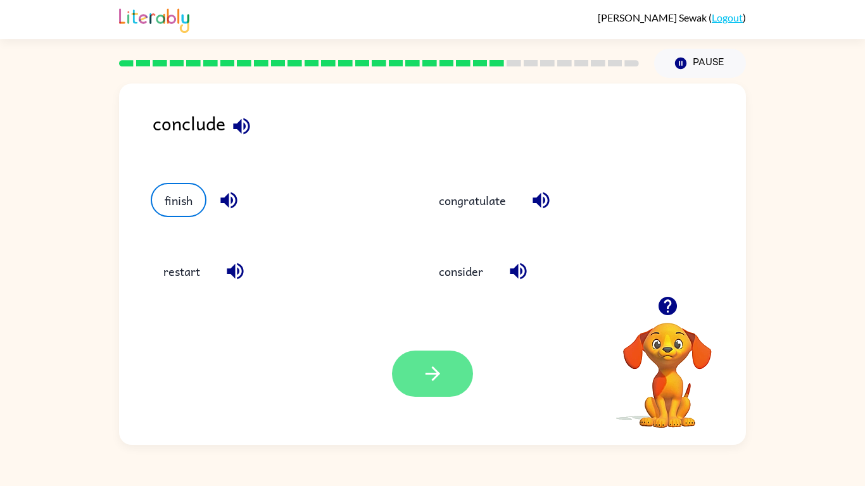
click at [433, 392] on button "button" at bounding box center [432, 374] width 81 height 46
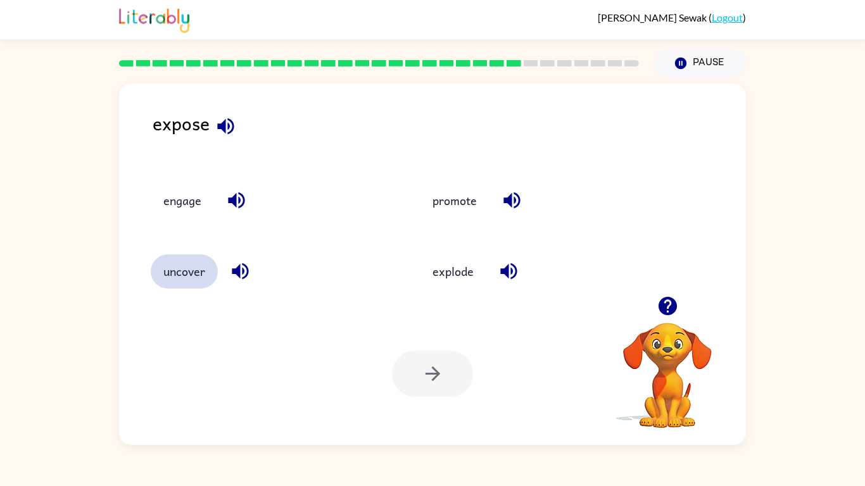
click at [201, 257] on button "uncover" at bounding box center [184, 272] width 67 height 34
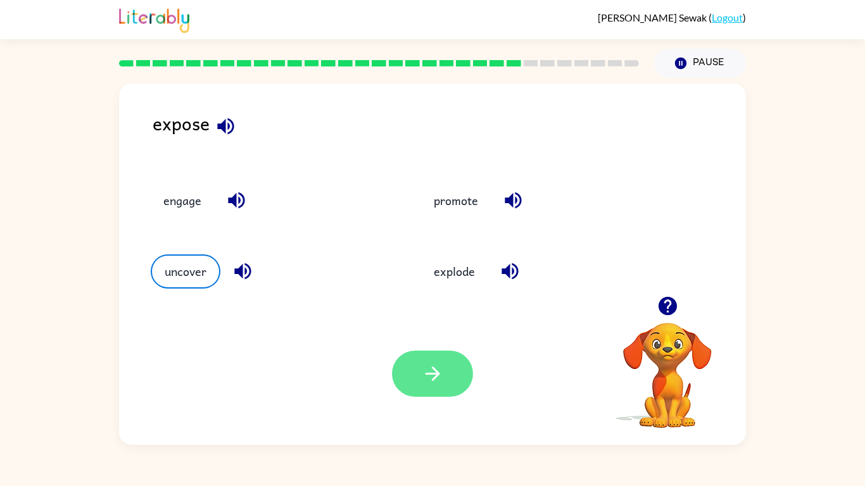
click at [448, 378] on button "button" at bounding box center [432, 374] width 81 height 46
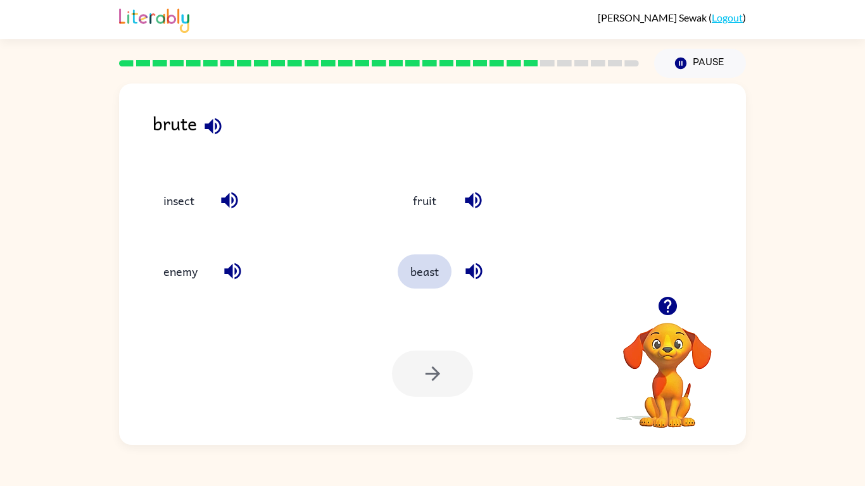
click at [435, 276] on button "beast" at bounding box center [425, 272] width 54 height 34
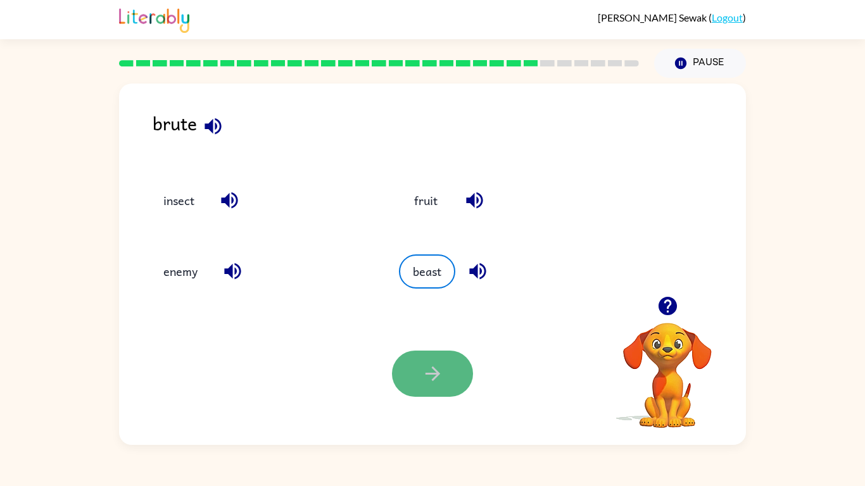
click at [443, 370] on icon "button" at bounding box center [433, 374] width 22 height 22
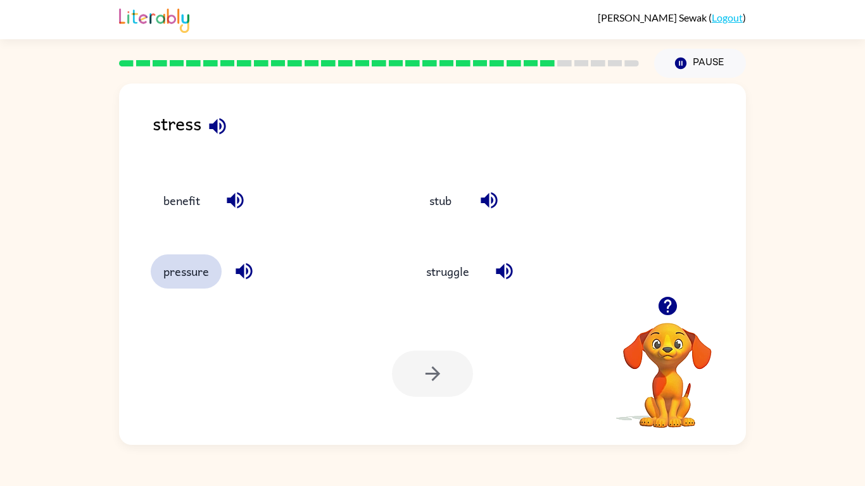
click at [210, 271] on button "pressure" at bounding box center [186, 272] width 71 height 34
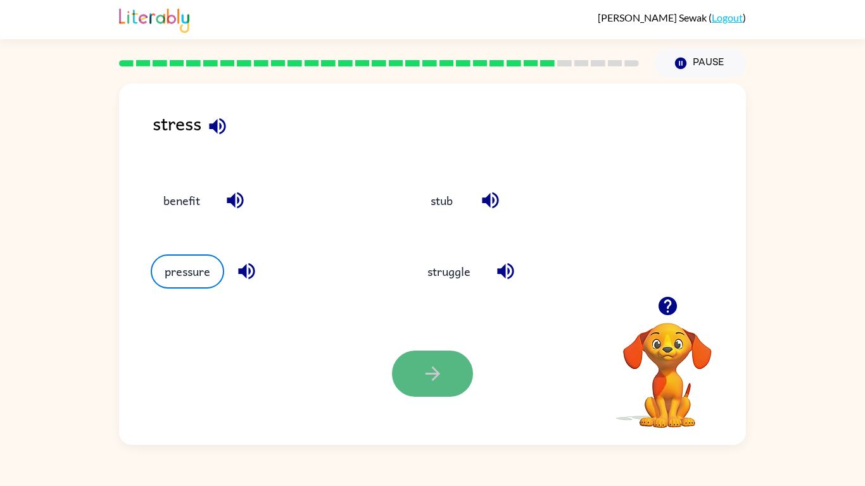
click at [417, 380] on button "button" at bounding box center [432, 374] width 81 height 46
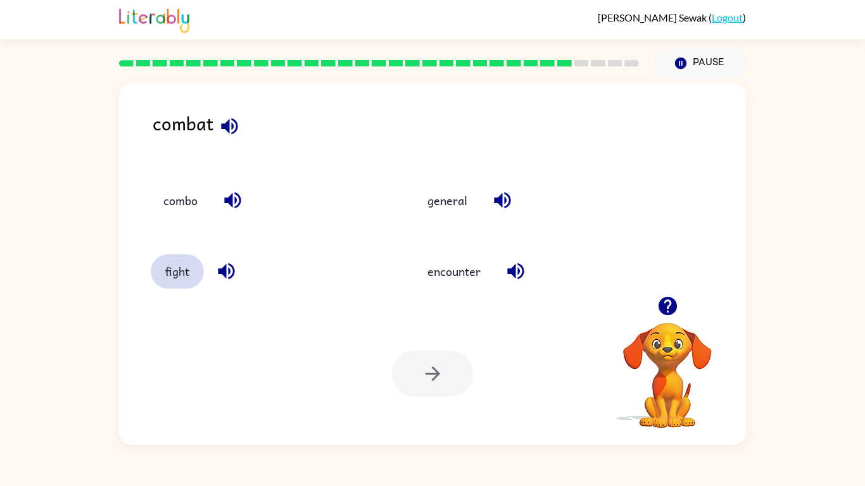
click at [179, 262] on button "fight" at bounding box center [177, 272] width 53 height 34
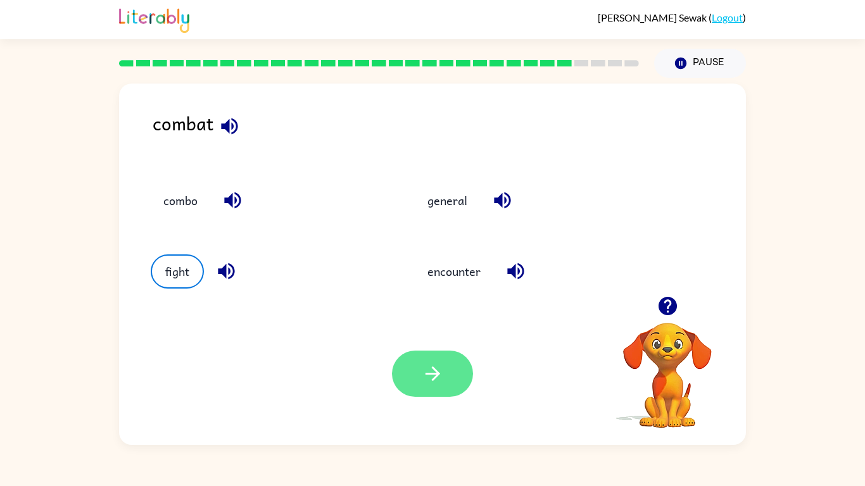
click at [410, 386] on button "button" at bounding box center [432, 374] width 81 height 46
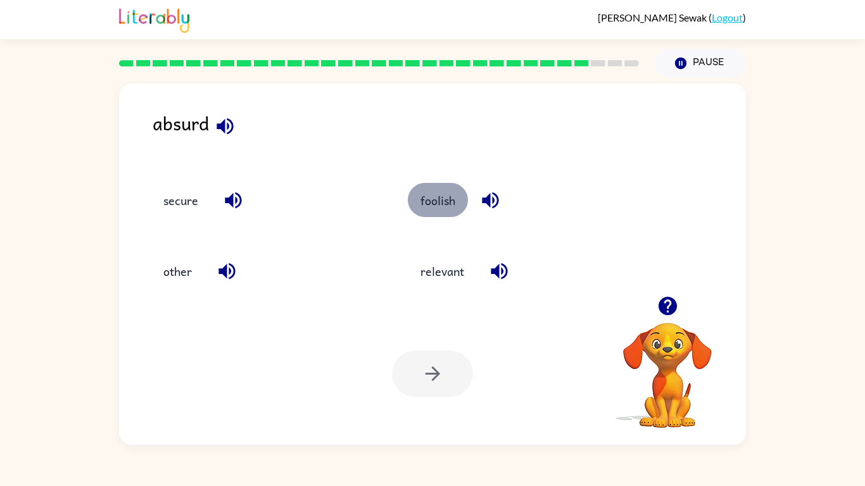
click at [441, 198] on button "foolish" at bounding box center [438, 200] width 60 height 34
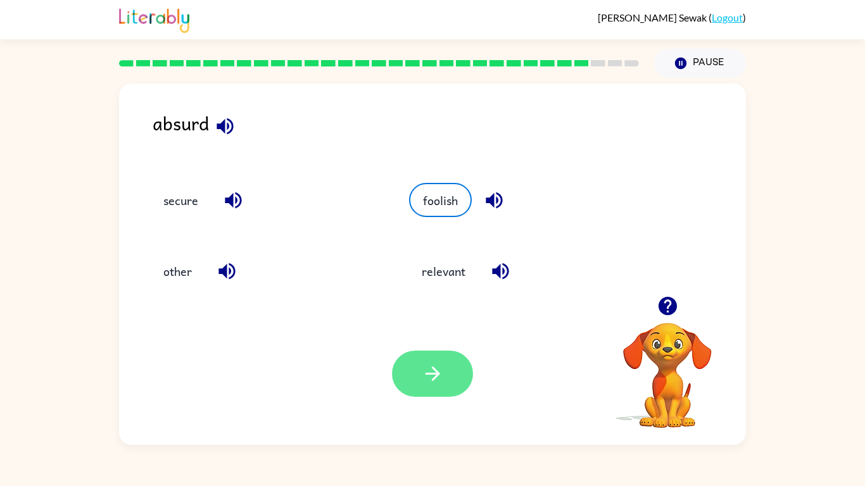
click at [448, 376] on button "button" at bounding box center [432, 374] width 81 height 46
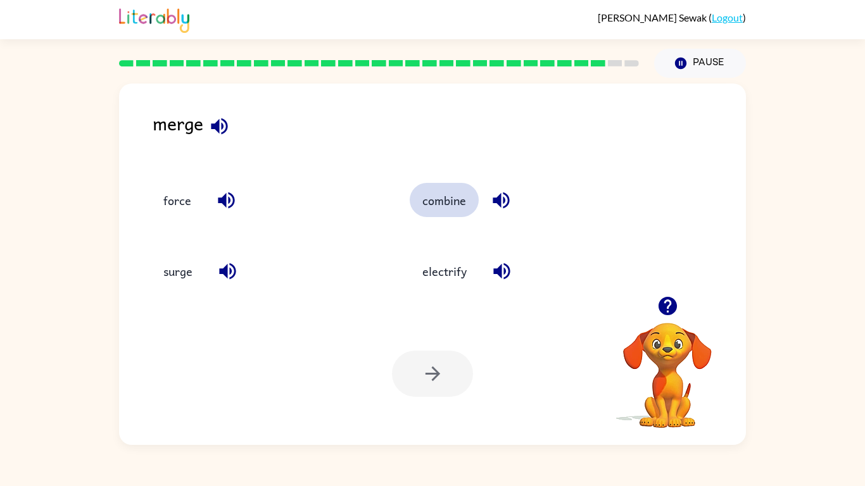
click at [434, 206] on button "combine" at bounding box center [444, 200] width 69 height 34
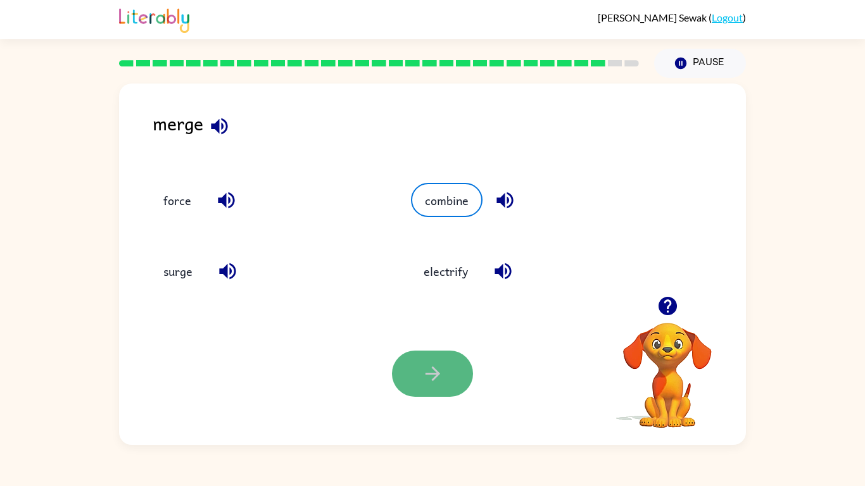
click at [451, 376] on button "button" at bounding box center [432, 374] width 81 height 46
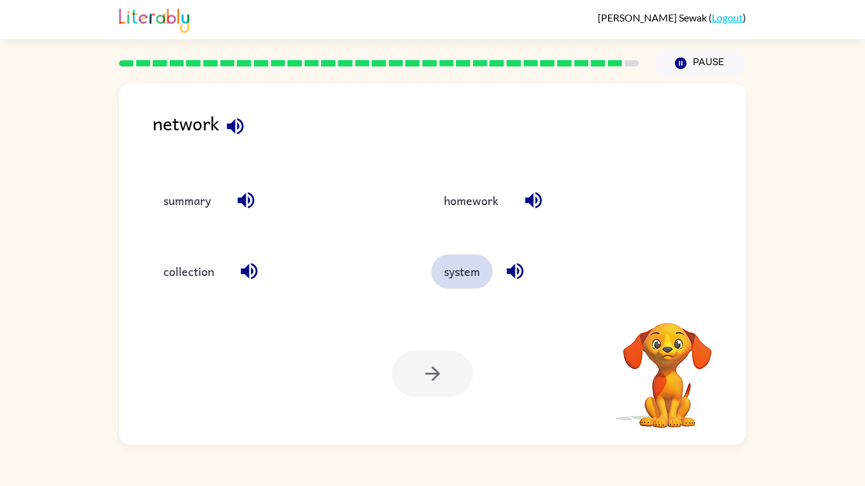
click at [479, 281] on button "system" at bounding box center [461, 272] width 61 height 34
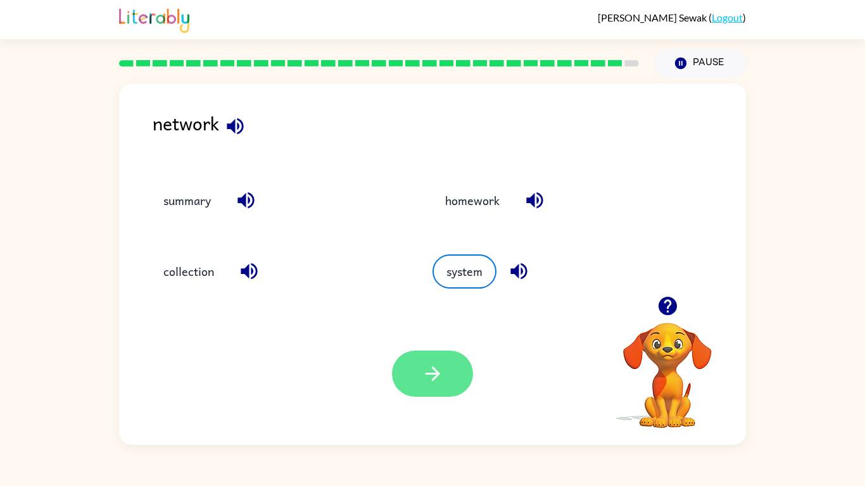
click at [424, 367] on icon "button" at bounding box center [433, 374] width 22 height 22
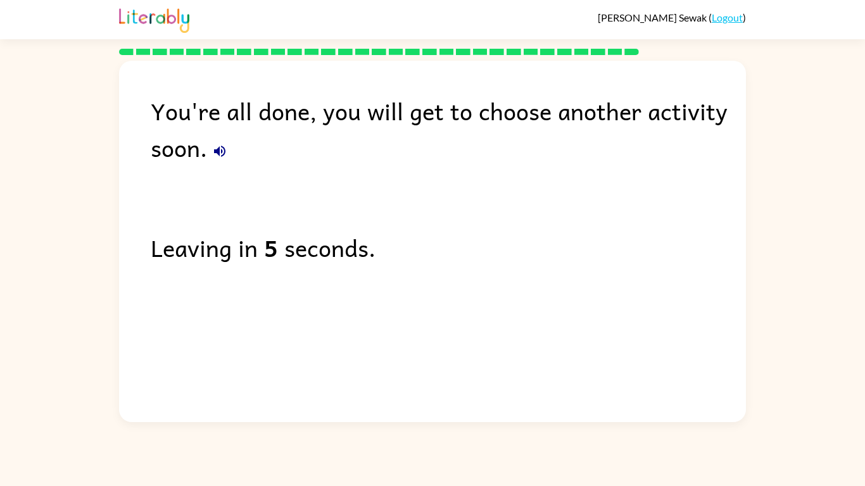
click at [423, 314] on div "You're all done, you will get to choose another activity soon. Leaving in 5 sec…" at bounding box center [432, 238] width 627 height 355
click at [423, 314] on div "You're all done, you will get to choose another activity soon. Leaving in 4 sec…" at bounding box center [432, 238] width 627 height 355
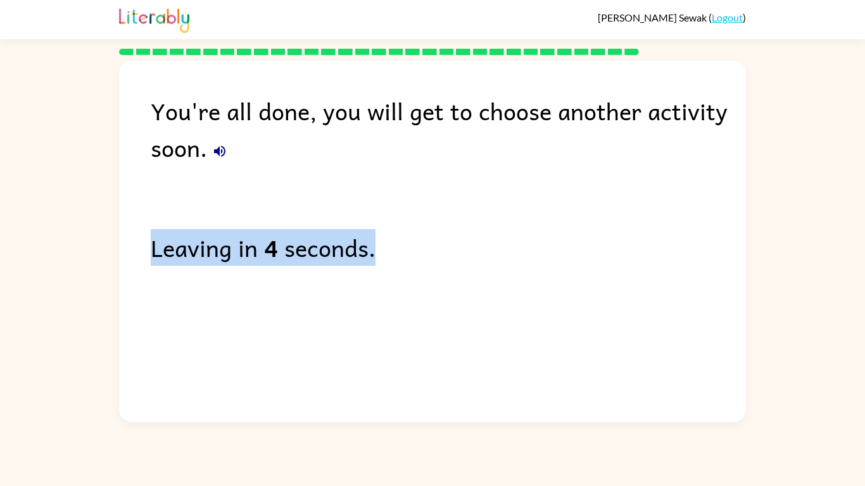
click at [423, 314] on div "You're all done, you will get to choose another activity soon. Leaving in 4 sec…" at bounding box center [432, 238] width 627 height 355
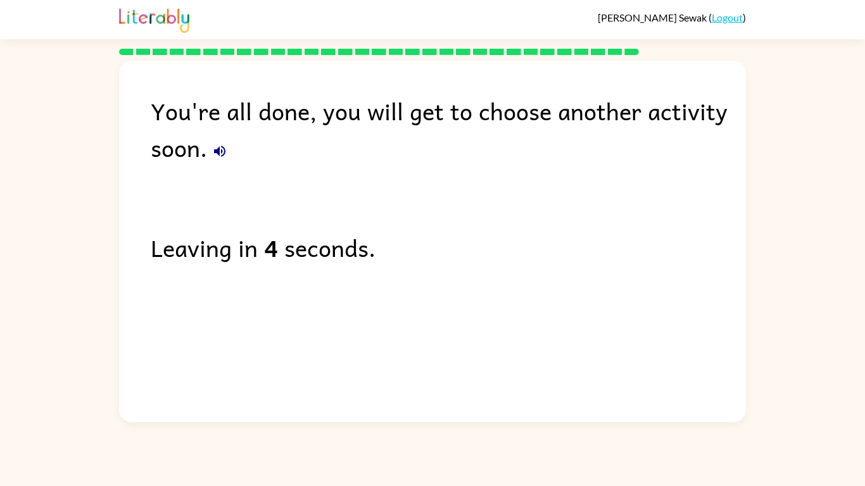
click at [423, 314] on div "You're all done, you will get to choose another activity soon. Leaving in 4 sec…" at bounding box center [432, 238] width 627 height 355
click at [448, 296] on div "You're all done, you will get to choose another activity soon. Leaving in 3 sec…" at bounding box center [432, 238] width 627 height 355
